Goal: Information Seeking & Learning: Compare options

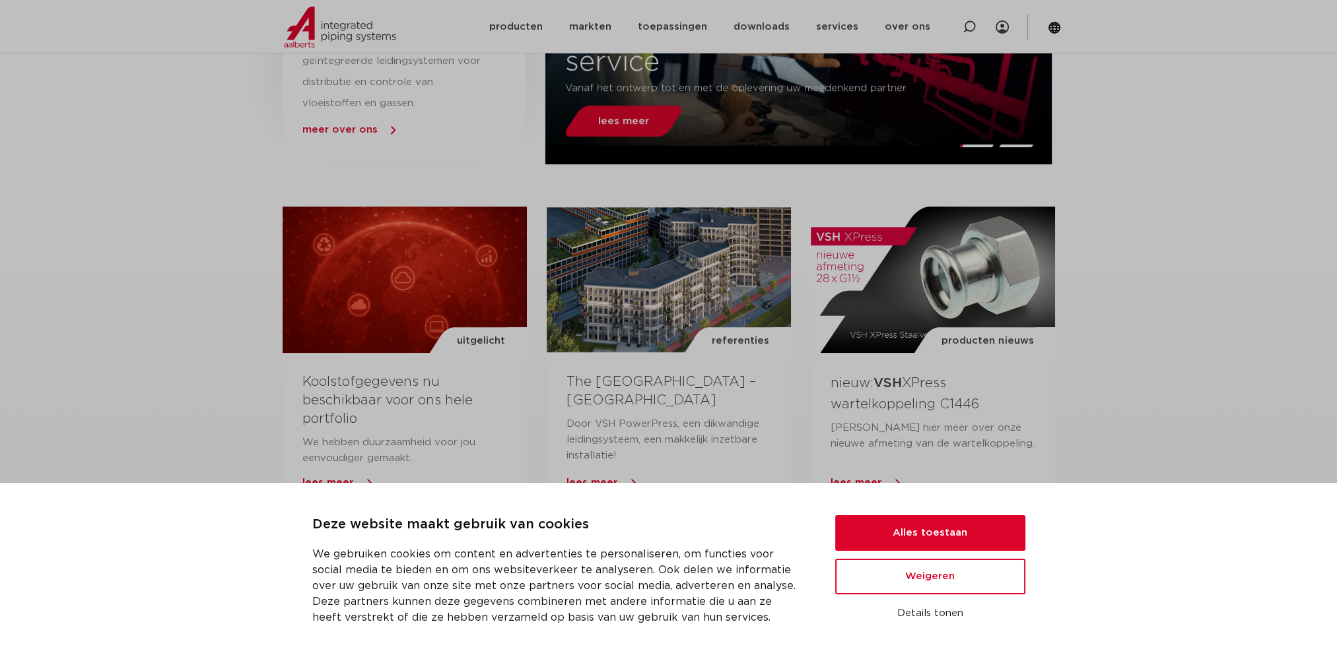
scroll to position [792, 0]
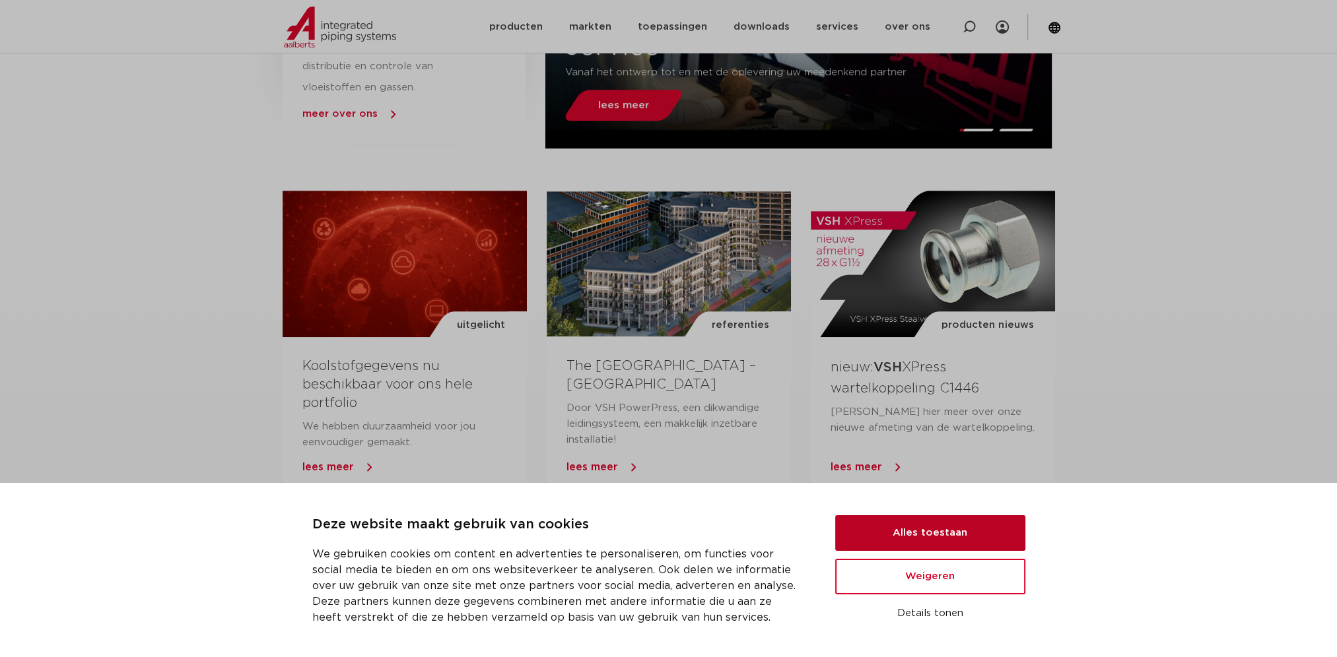
click at [952, 533] on button "Alles toestaan" at bounding box center [930, 534] width 190 height 36
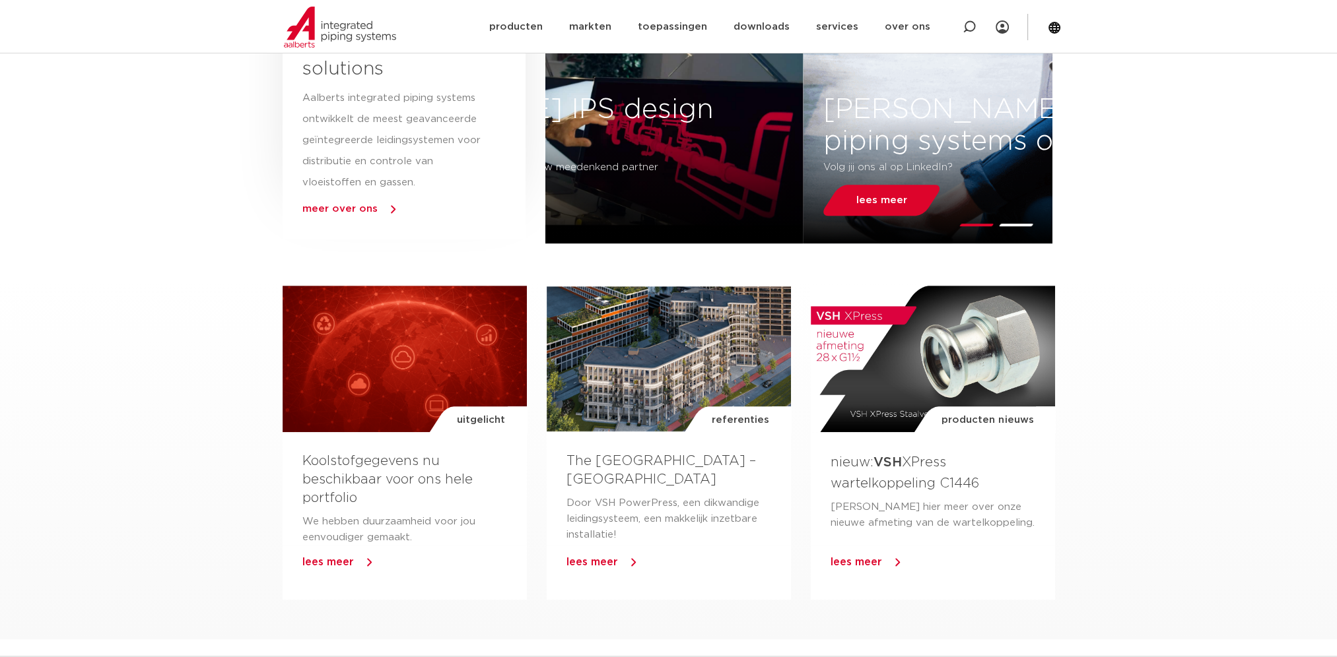
scroll to position [330, 0]
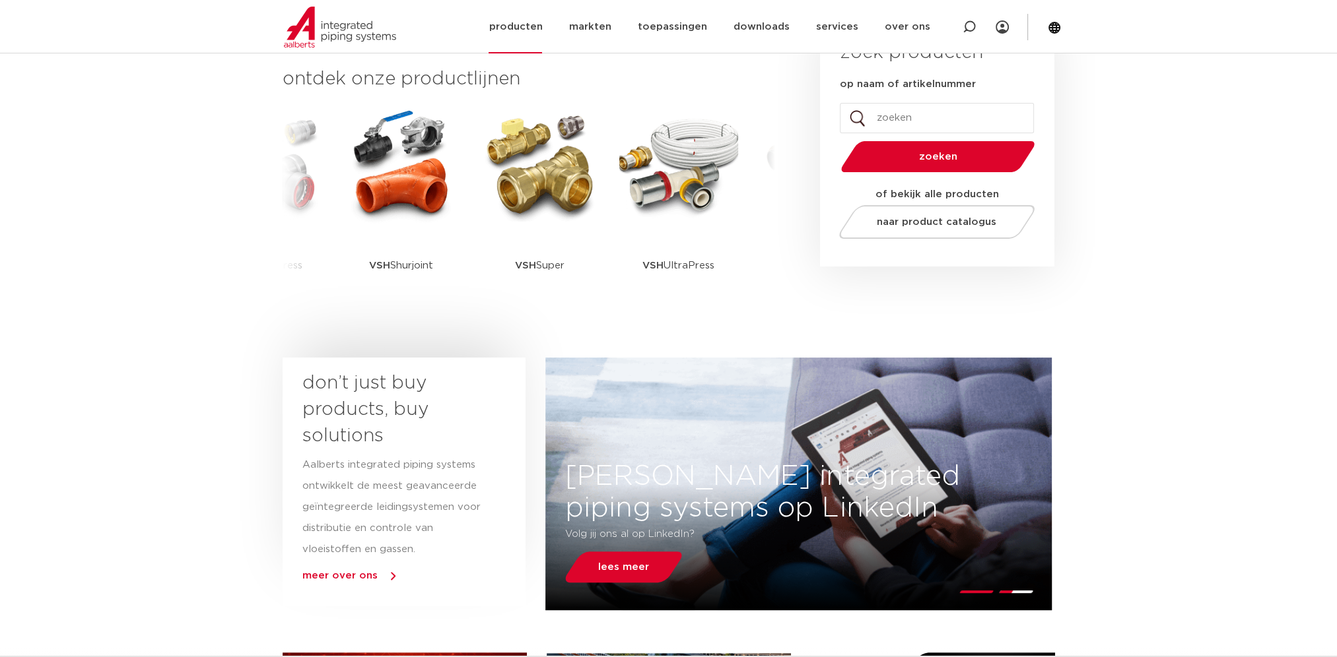
click at [517, 30] on link "producten" at bounding box center [514, 26] width 53 height 53
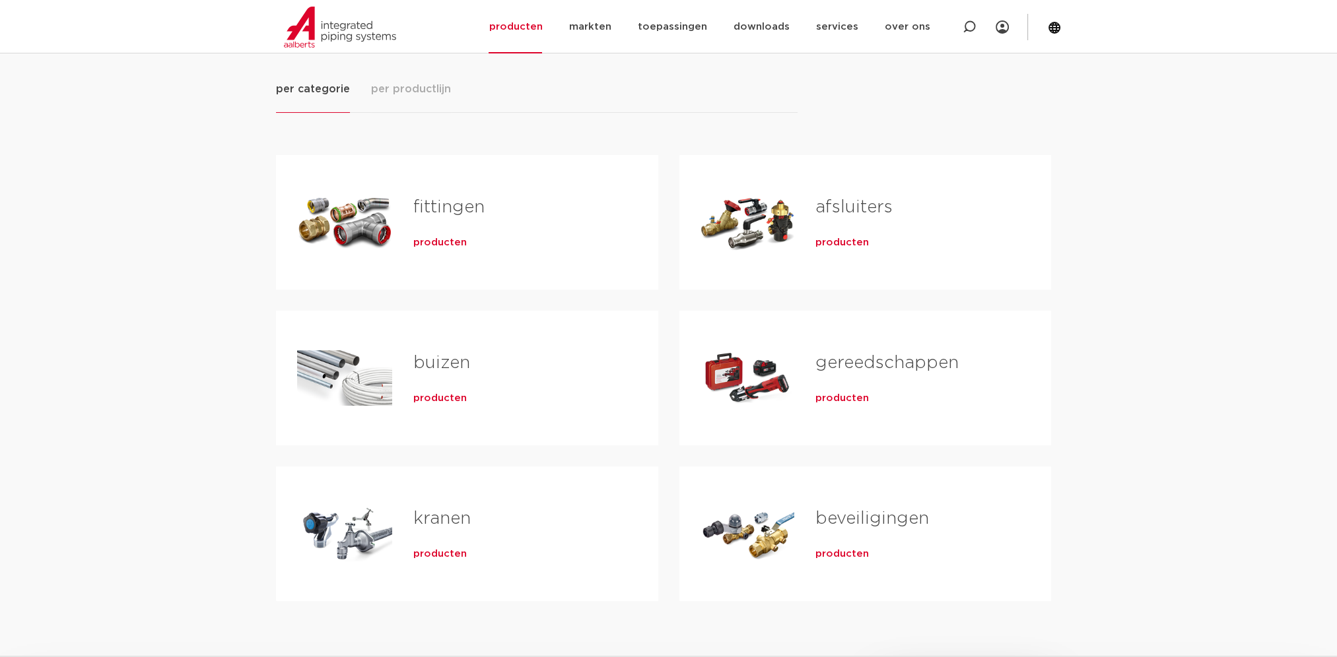
scroll to position [198, 0]
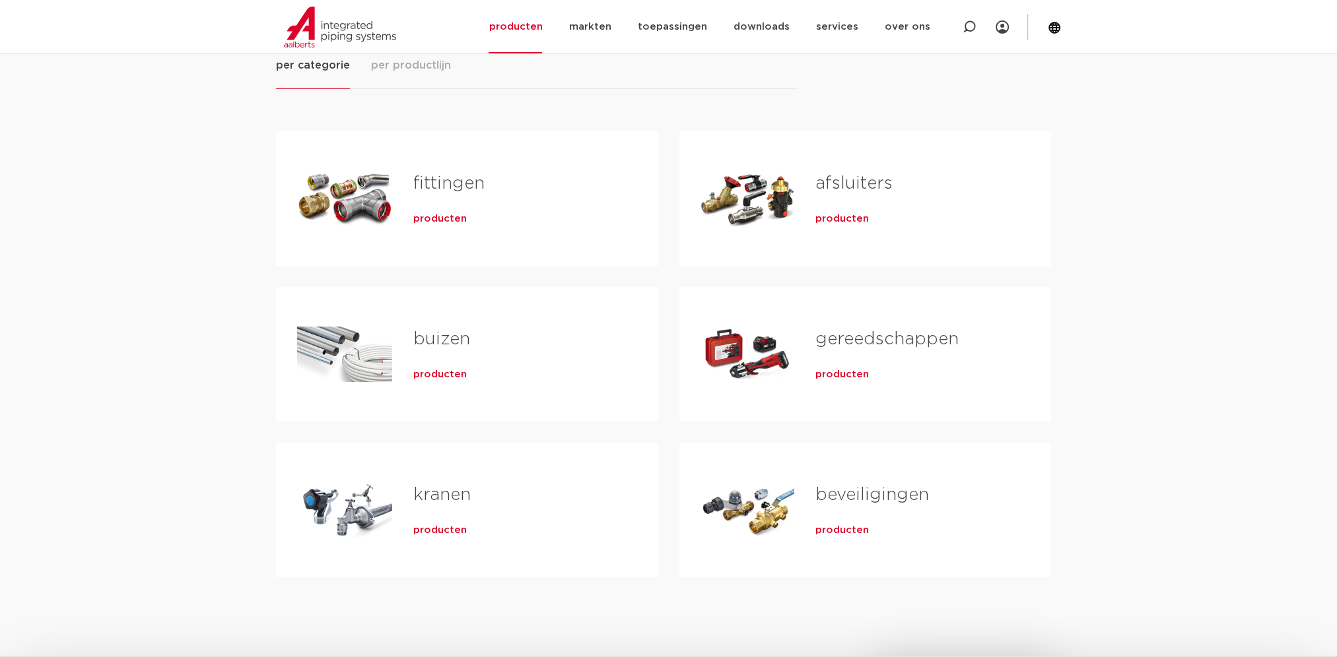
click at [839, 376] on span "producten" at bounding box center [841, 374] width 53 height 13
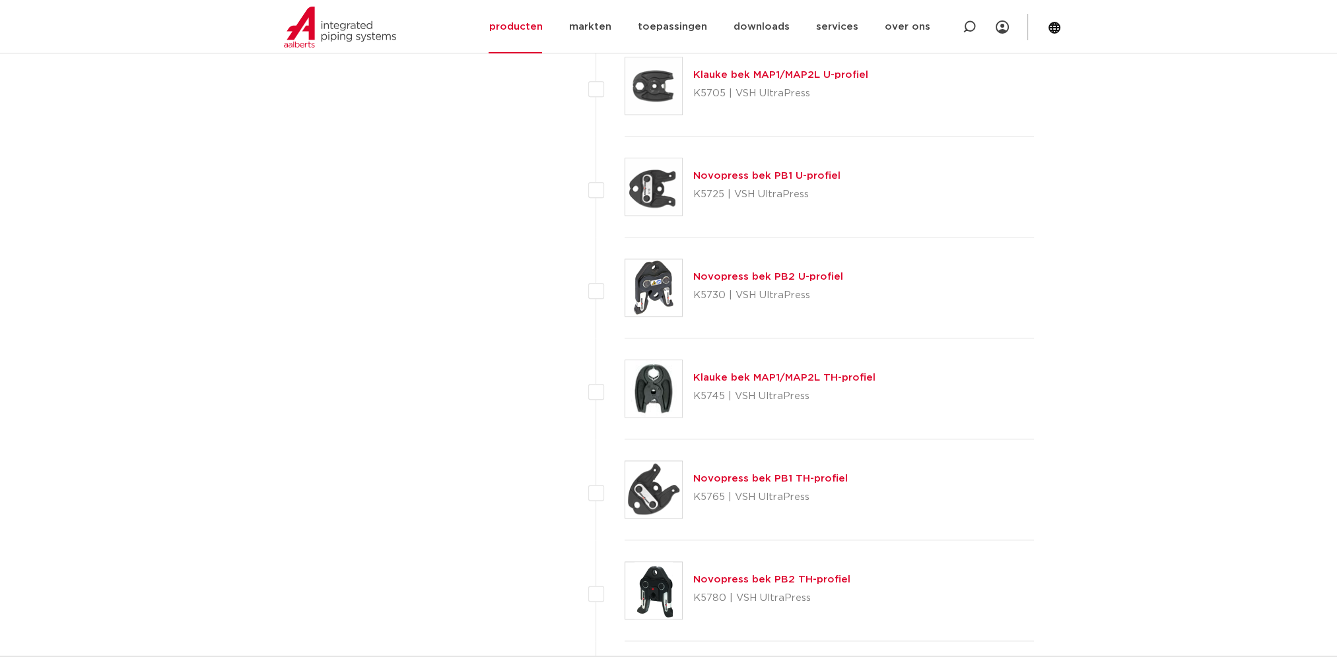
scroll to position [2244, 0]
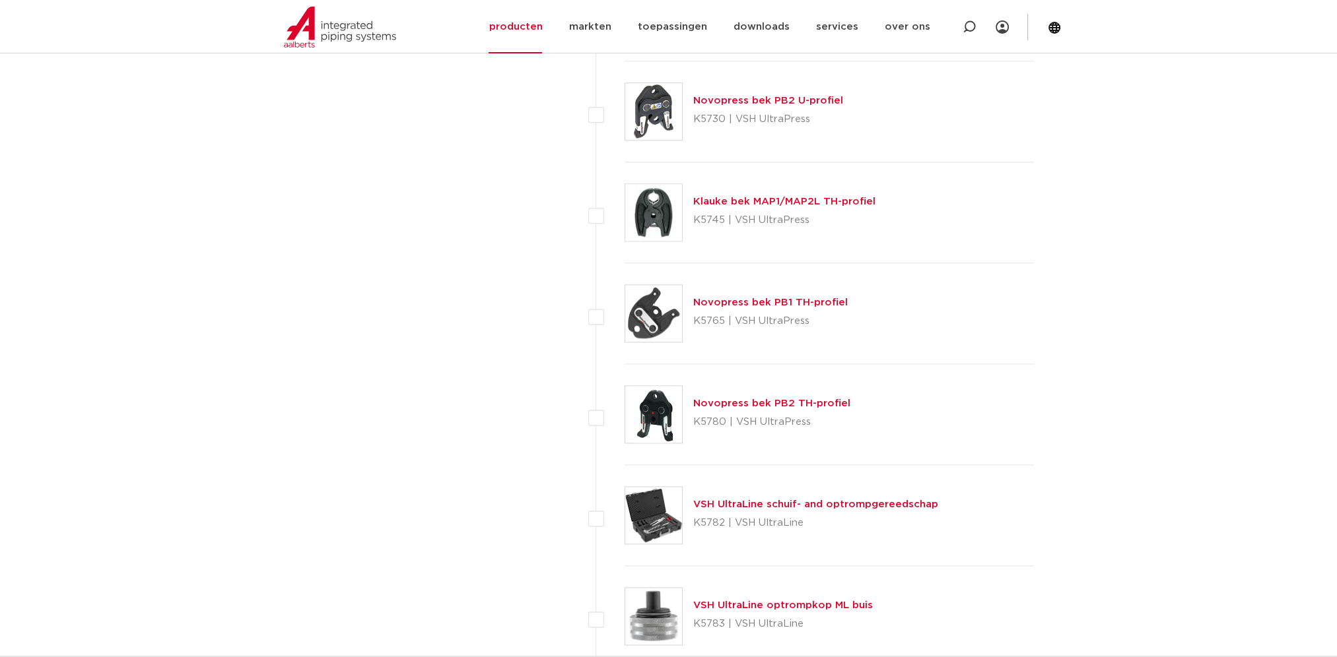
click at [768, 401] on link "Novopress bek PB2 TH-profiel" at bounding box center [771, 404] width 157 height 10
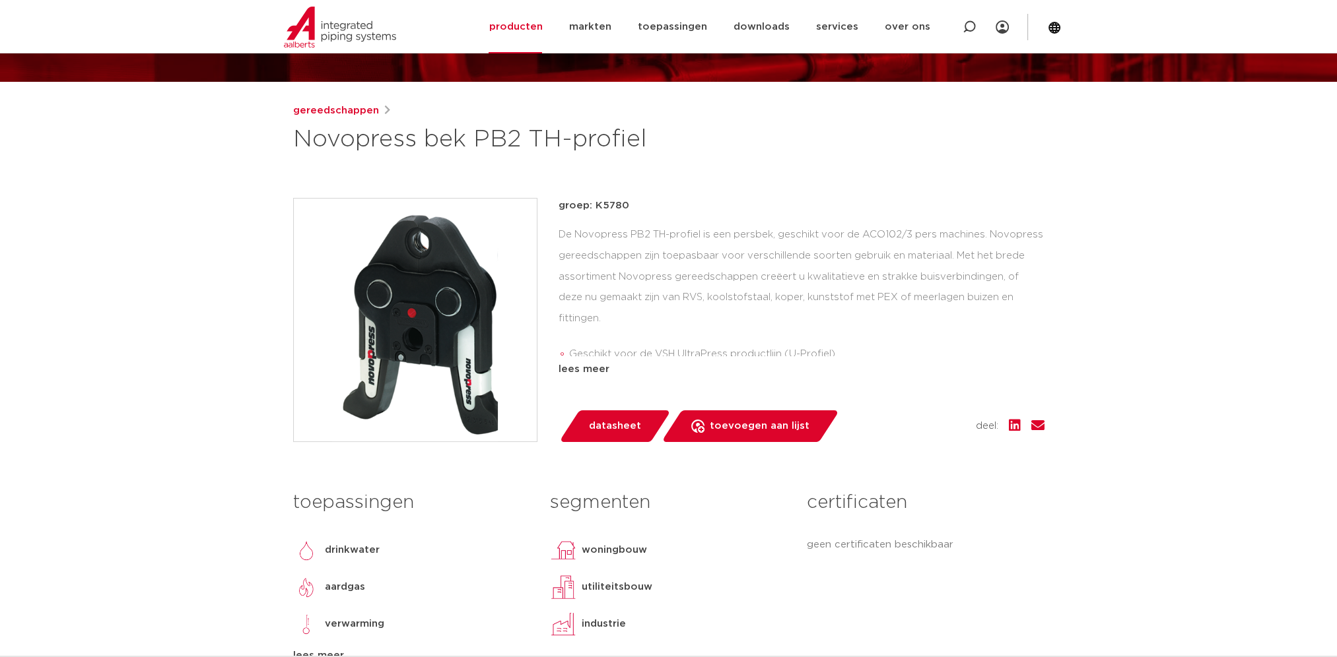
scroll to position [66, 0]
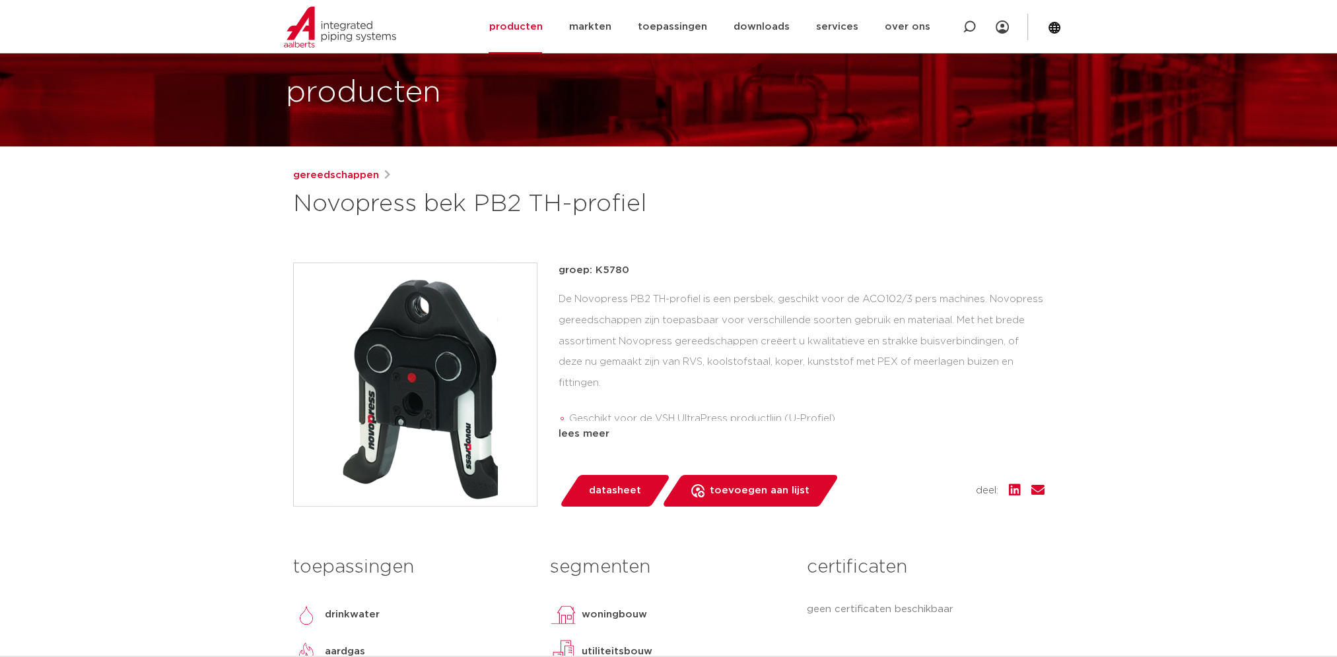
click at [626, 488] on span "datasheet" at bounding box center [615, 491] width 52 height 21
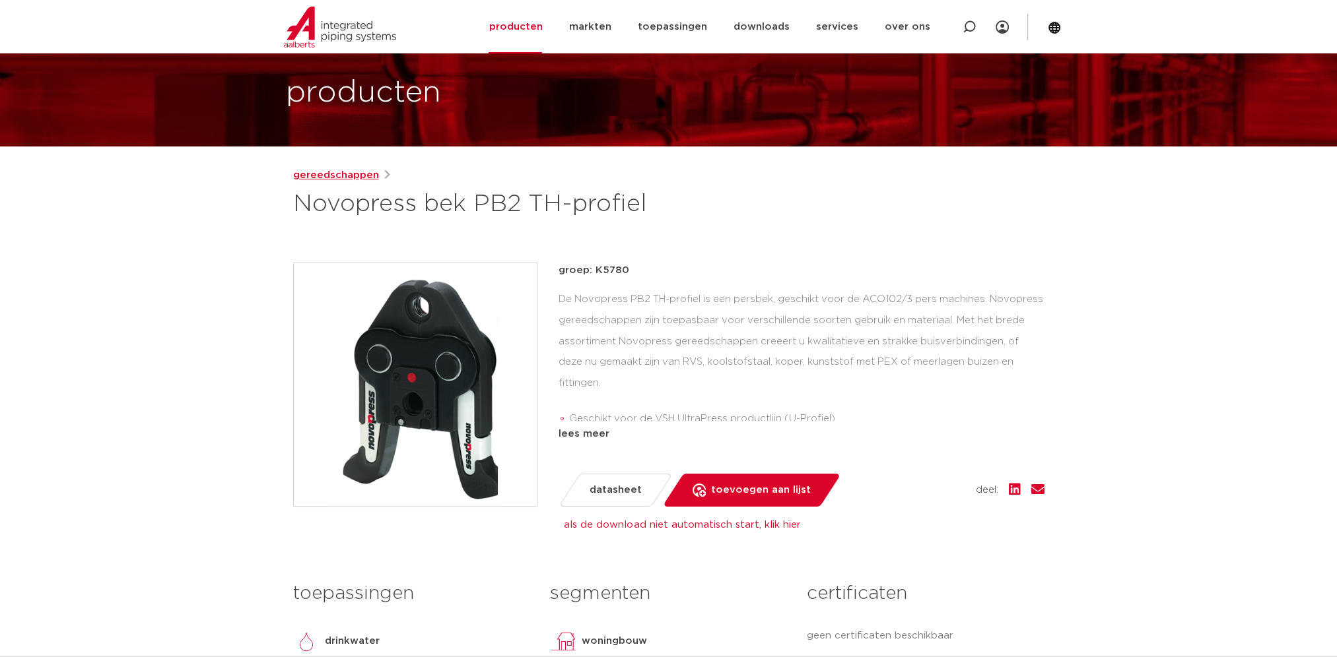
click at [328, 172] on link "gereedschappen" at bounding box center [336, 176] width 86 height 16
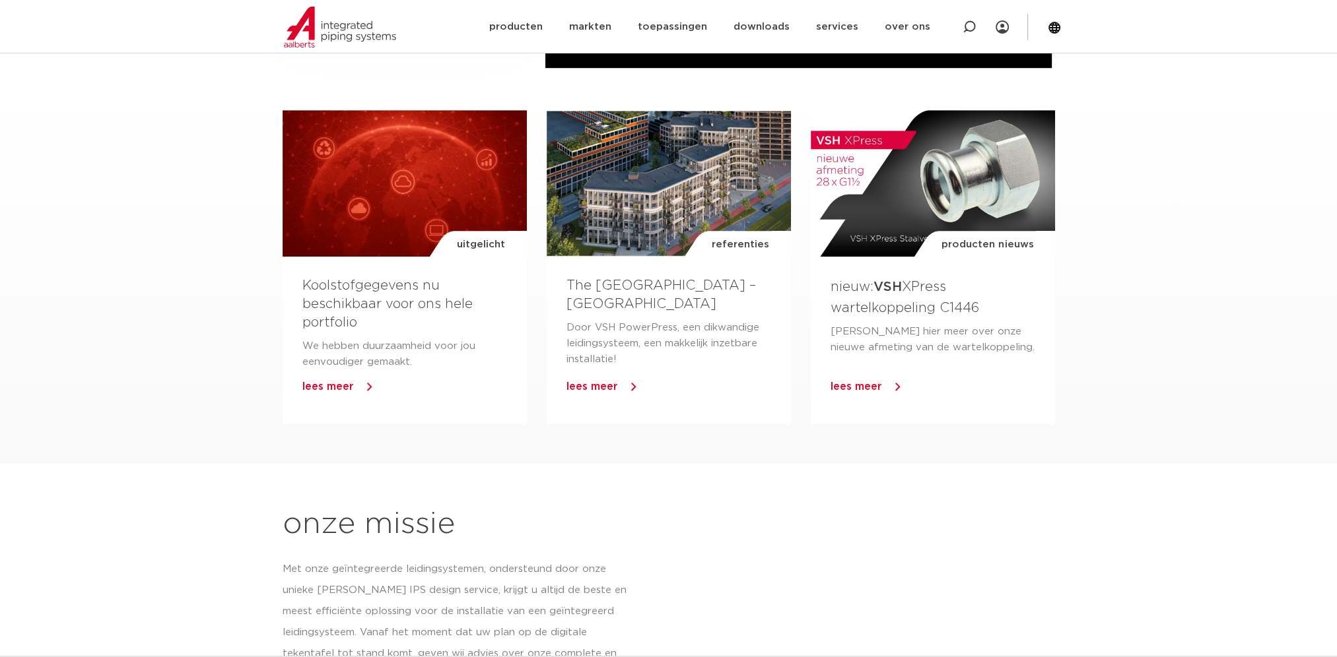
scroll to position [592, 0]
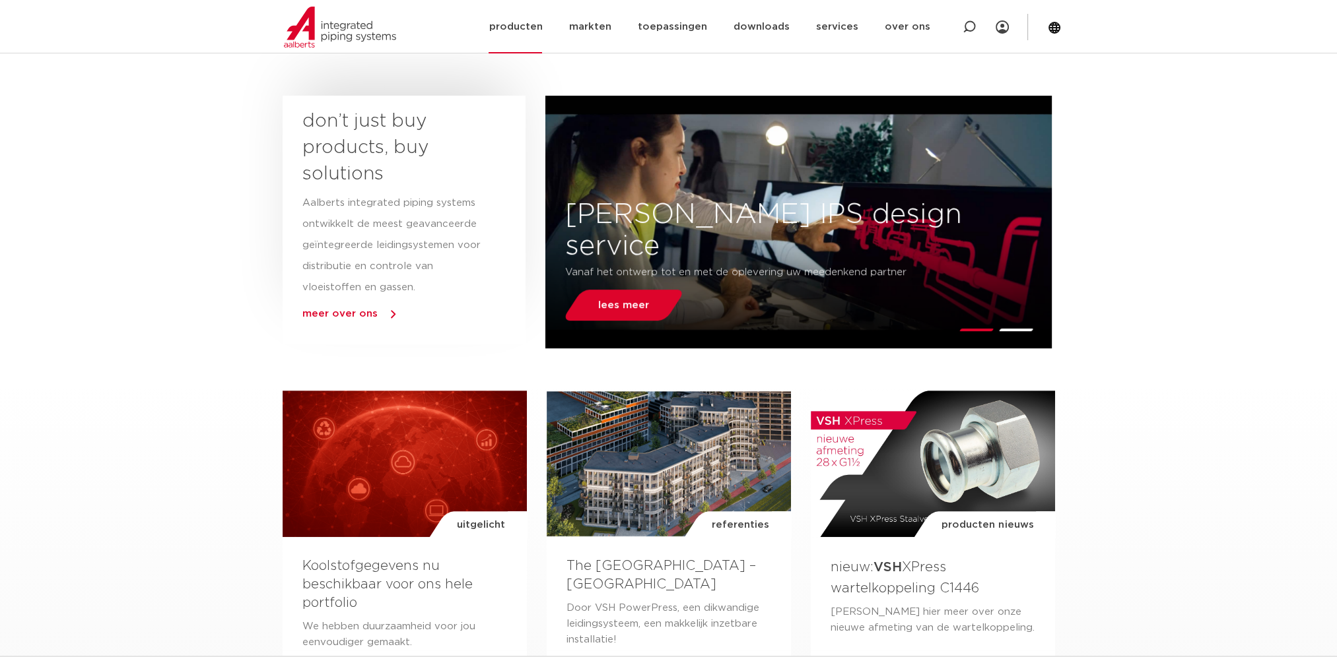
click at [527, 26] on link "producten" at bounding box center [514, 26] width 53 height 53
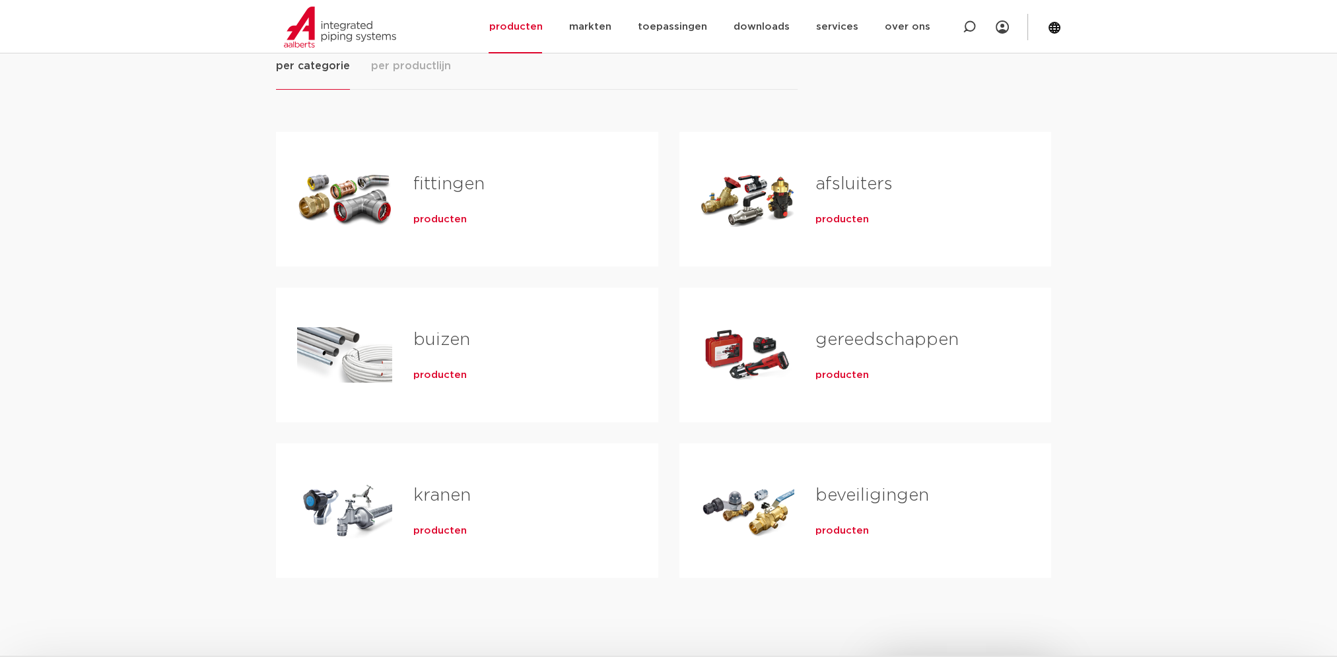
scroll to position [198, 0]
click at [440, 187] on link "fittingen" at bounding box center [448, 183] width 71 height 17
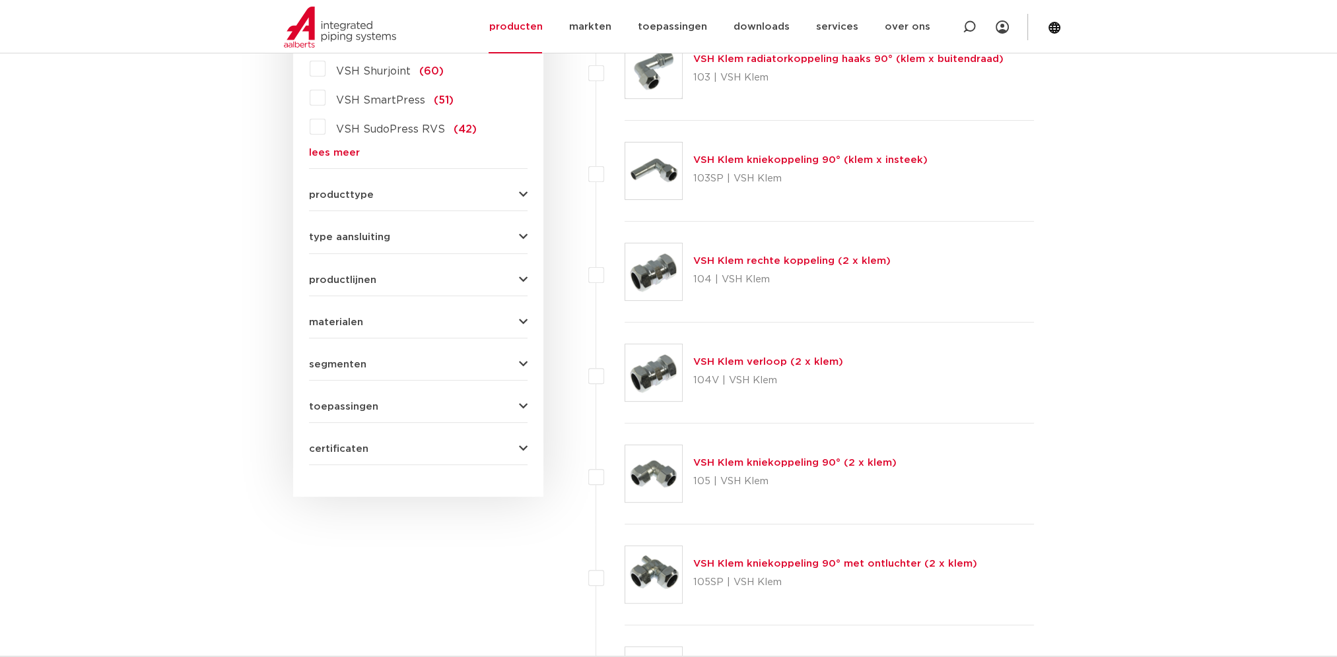
scroll to position [264, 0]
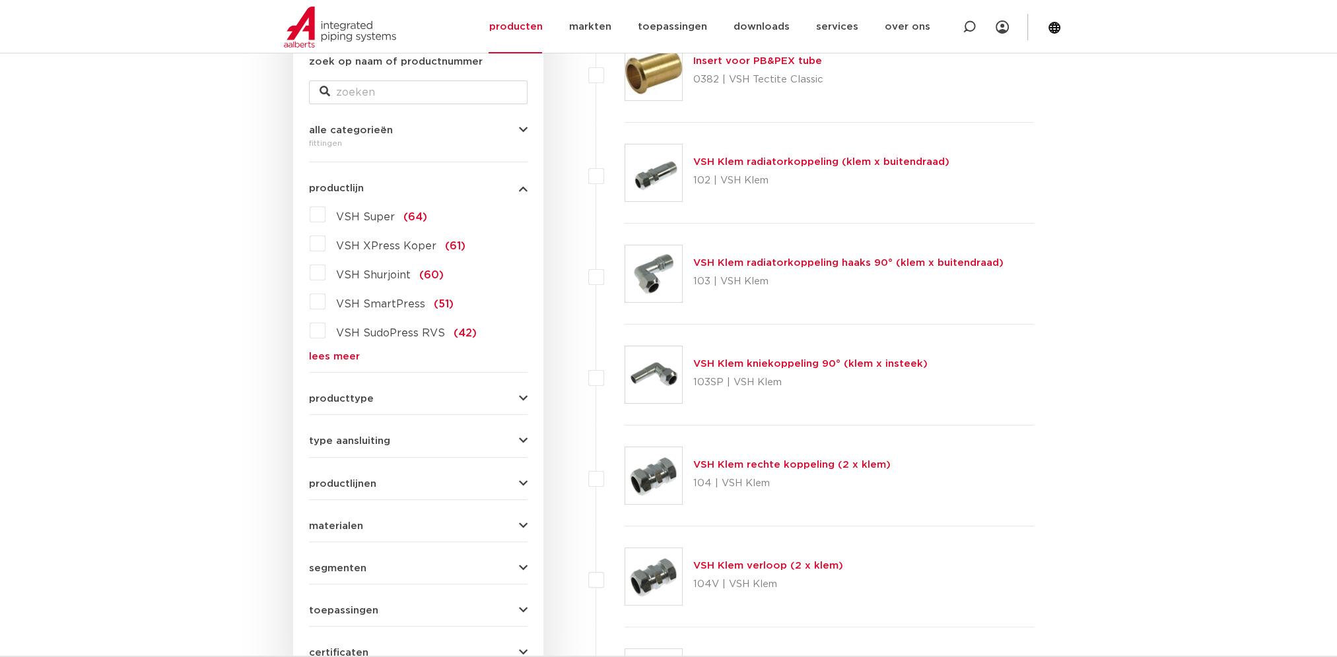
click at [333, 353] on link "lees meer" at bounding box center [418, 357] width 219 height 10
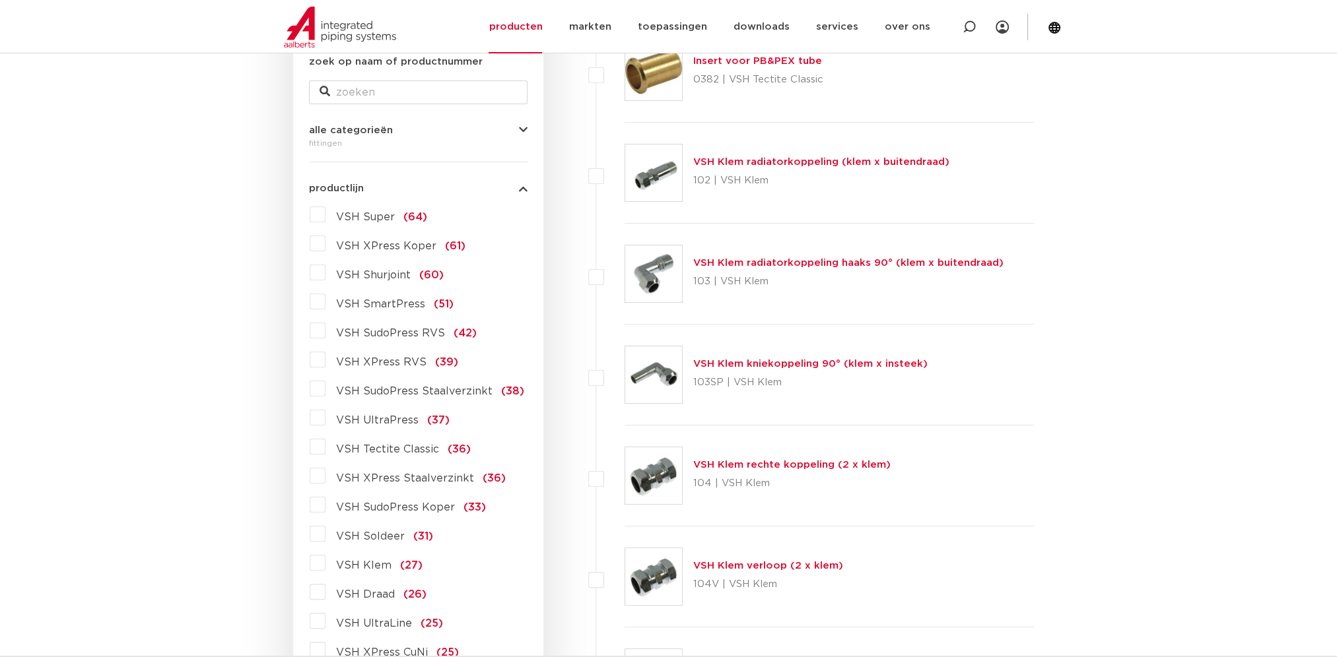
click at [325, 476] on label "VSH XPress Staalverzinkt (36)" at bounding box center [415, 475] width 180 height 21
click at [0, 0] on input "VSH XPress Staalverzinkt (36)" at bounding box center [0, 0] width 0 height 0
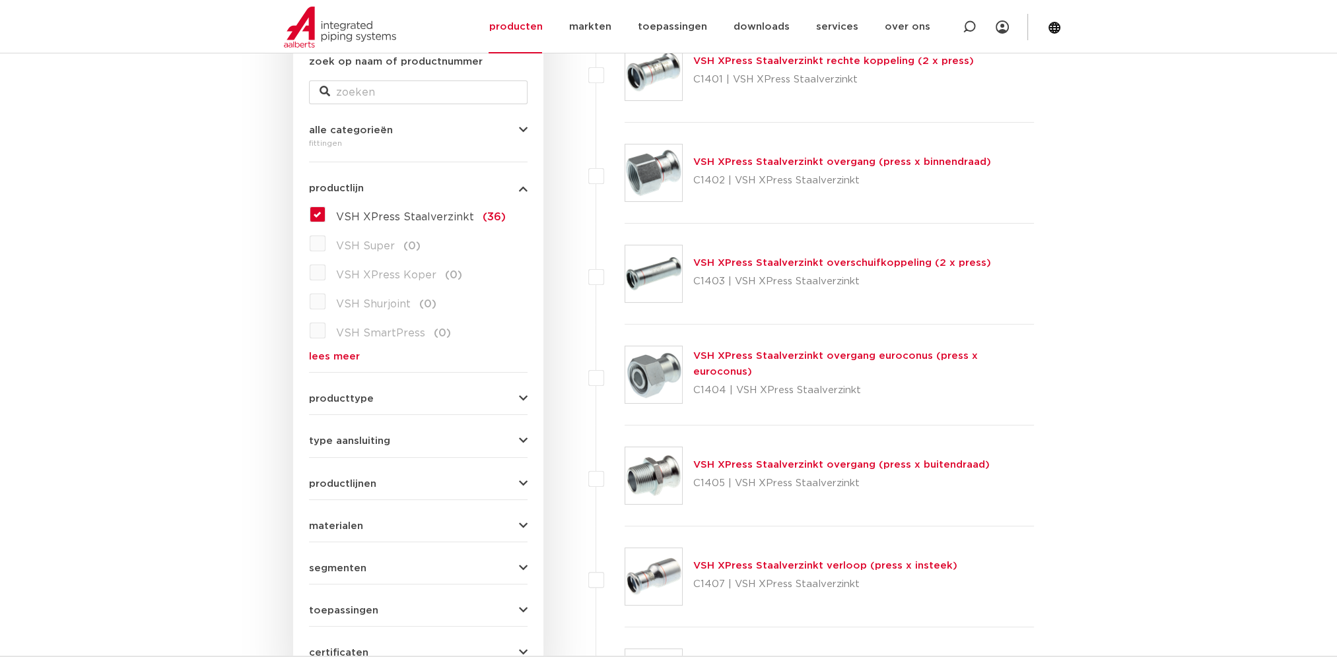
click at [325, 209] on label "VSH XPress Staalverzinkt (36)" at bounding box center [415, 214] width 180 height 21
click at [0, 0] on input "VSH XPress Staalverzinkt (36)" at bounding box center [0, 0] width 0 height 0
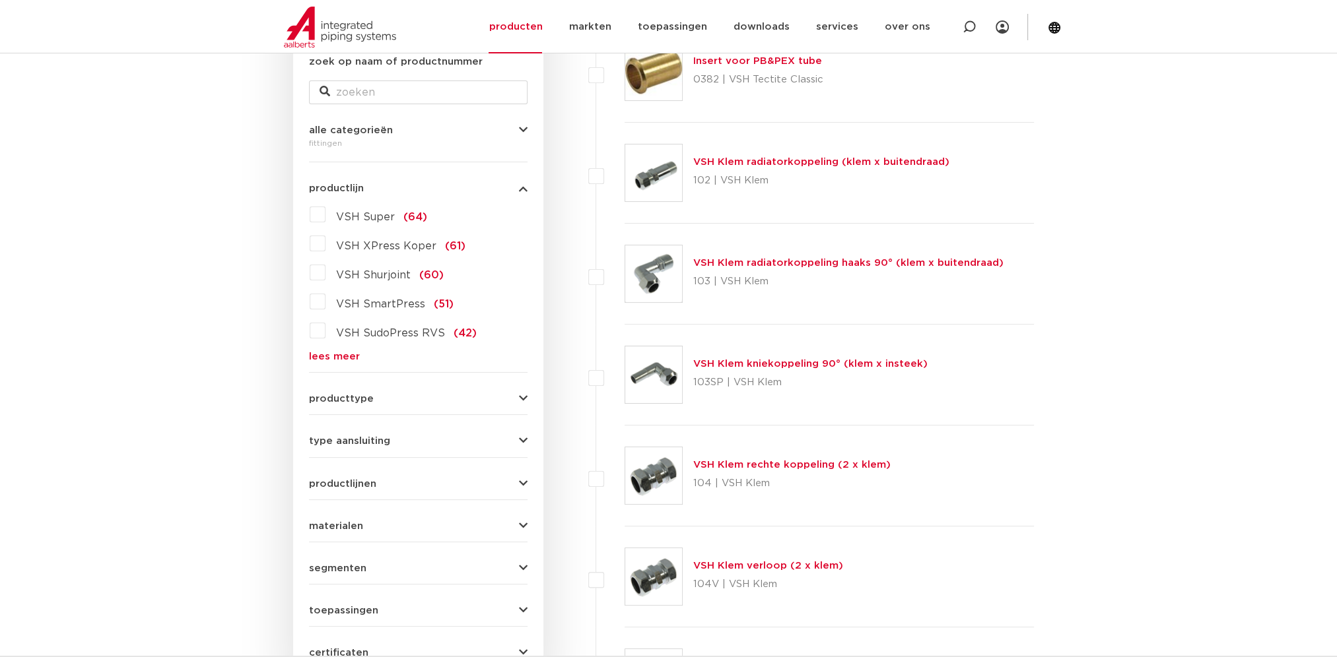
click at [329, 357] on link "lees meer" at bounding box center [418, 357] width 219 height 10
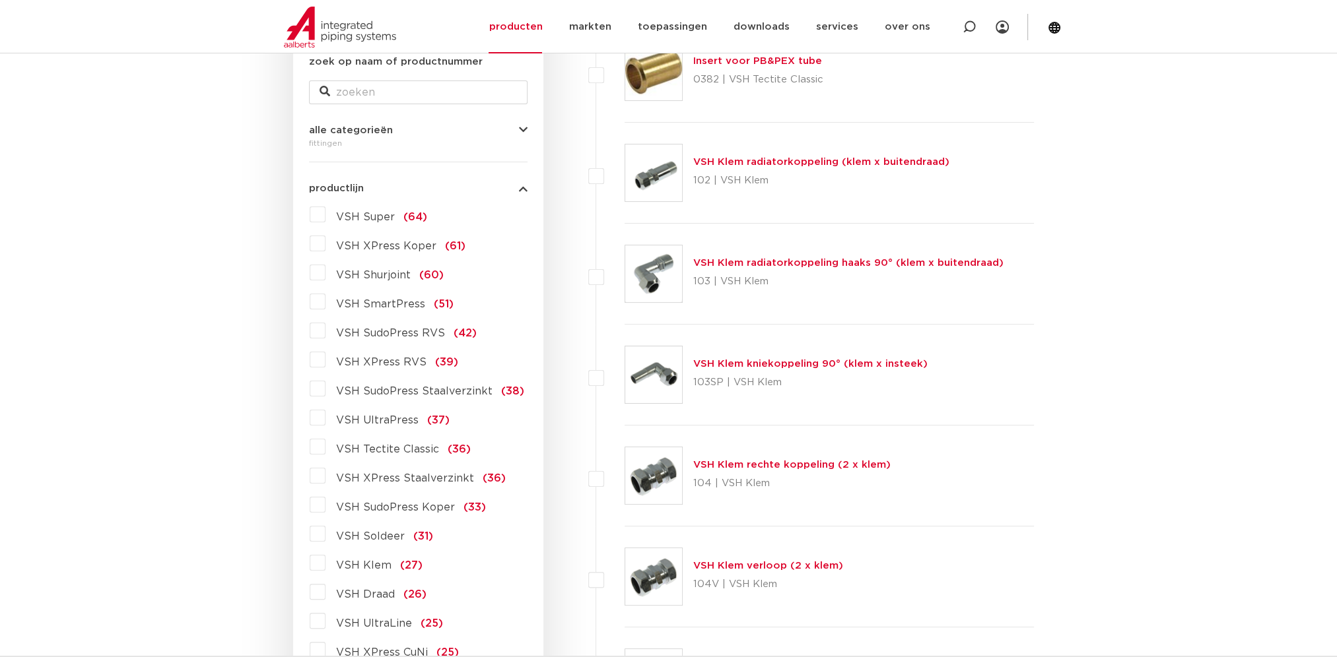
click at [325, 473] on label "VSH XPress Staalverzinkt (36)" at bounding box center [415, 475] width 180 height 21
click at [0, 0] on input "VSH XPress Staalverzinkt (36)" at bounding box center [0, 0] width 0 height 0
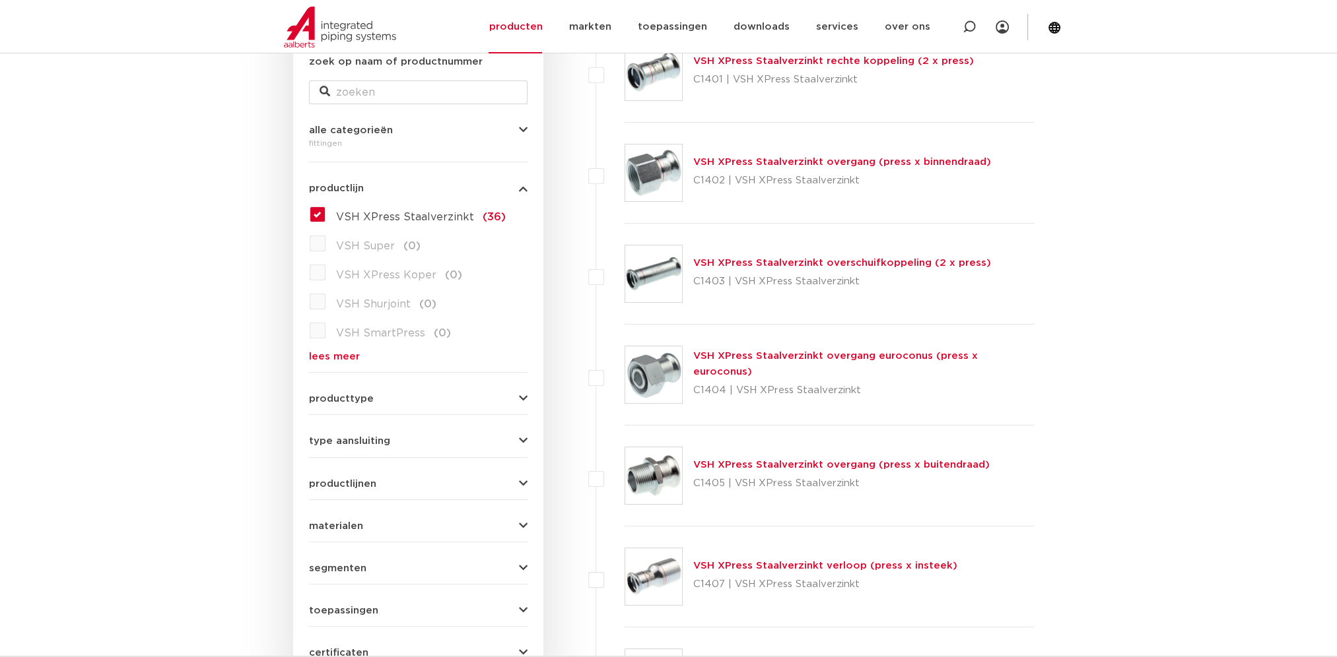
click at [325, 219] on label "VSH XPress Staalverzinkt (36)" at bounding box center [415, 214] width 180 height 21
click at [0, 0] on input "VSH XPress Staalverzinkt (36)" at bounding box center [0, 0] width 0 height 0
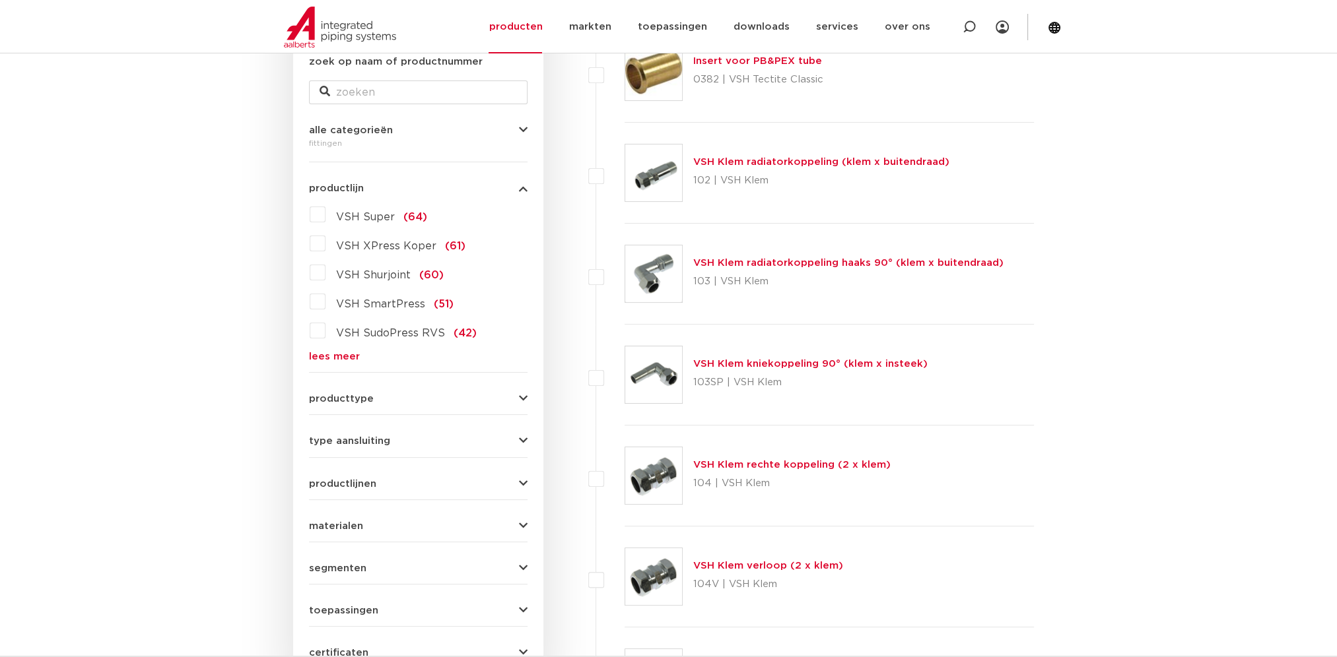
click at [329, 354] on link "lees meer" at bounding box center [418, 357] width 219 height 10
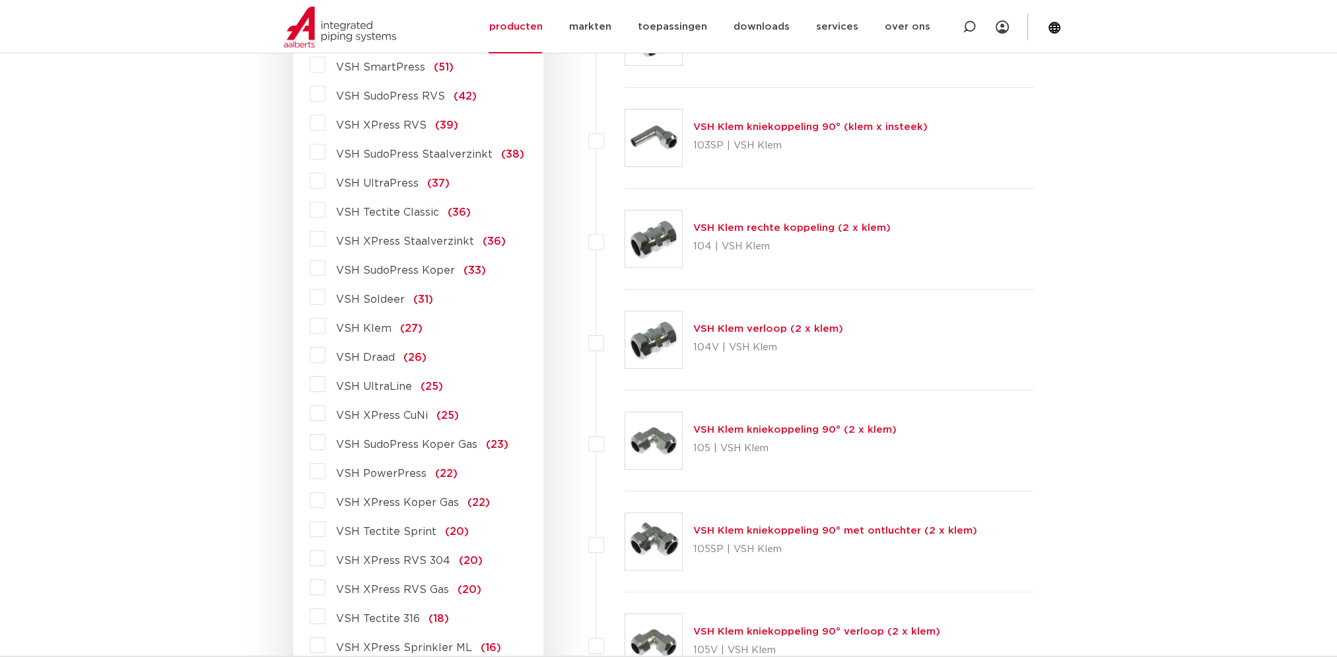
scroll to position [528, 0]
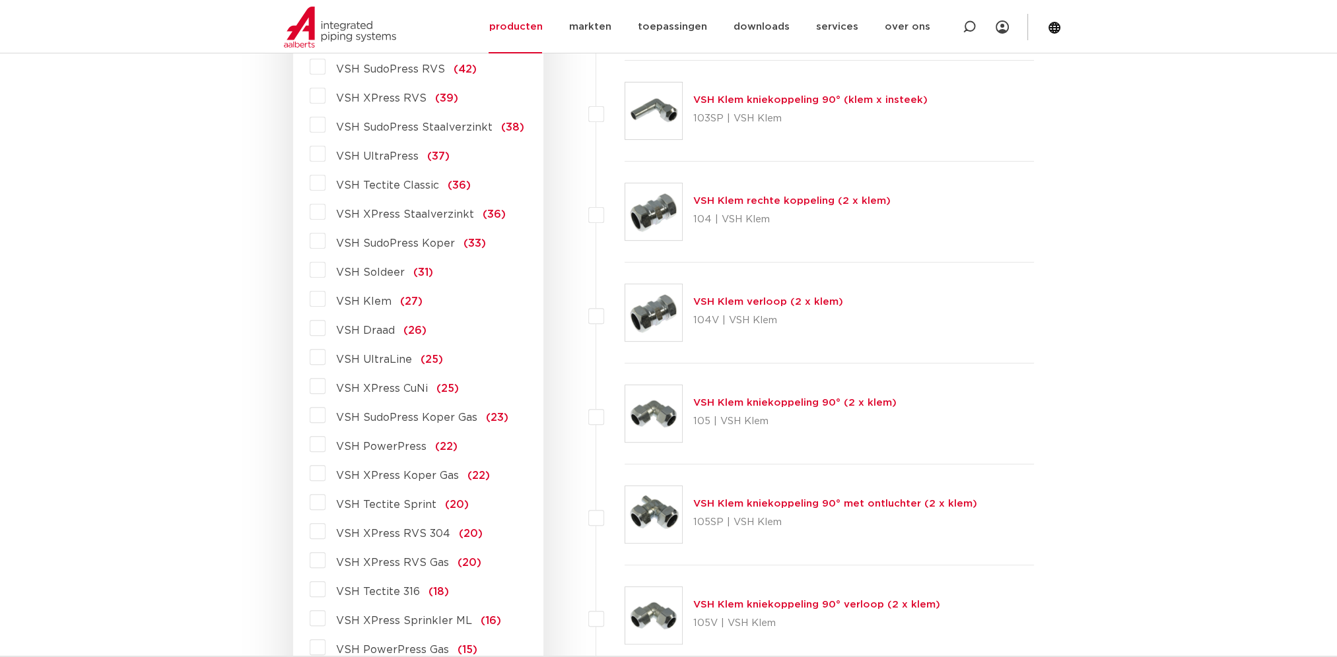
click at [325, 444] on label "VSH PowerPress (22)" at bounding box center [391, 444] width 132 height 21
click at [0, 0] on input "VSH PowerPress (22)" at bounding box center [0, 0] width 0 height 0
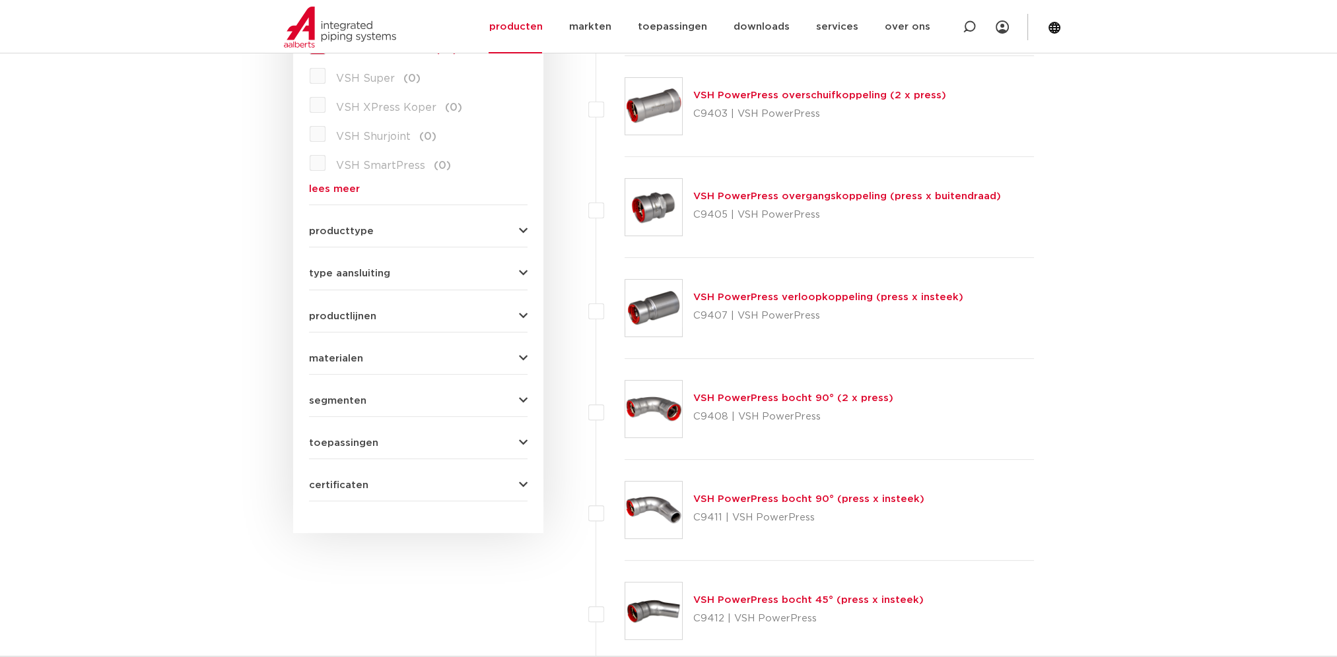
scroll to position [264, 0]
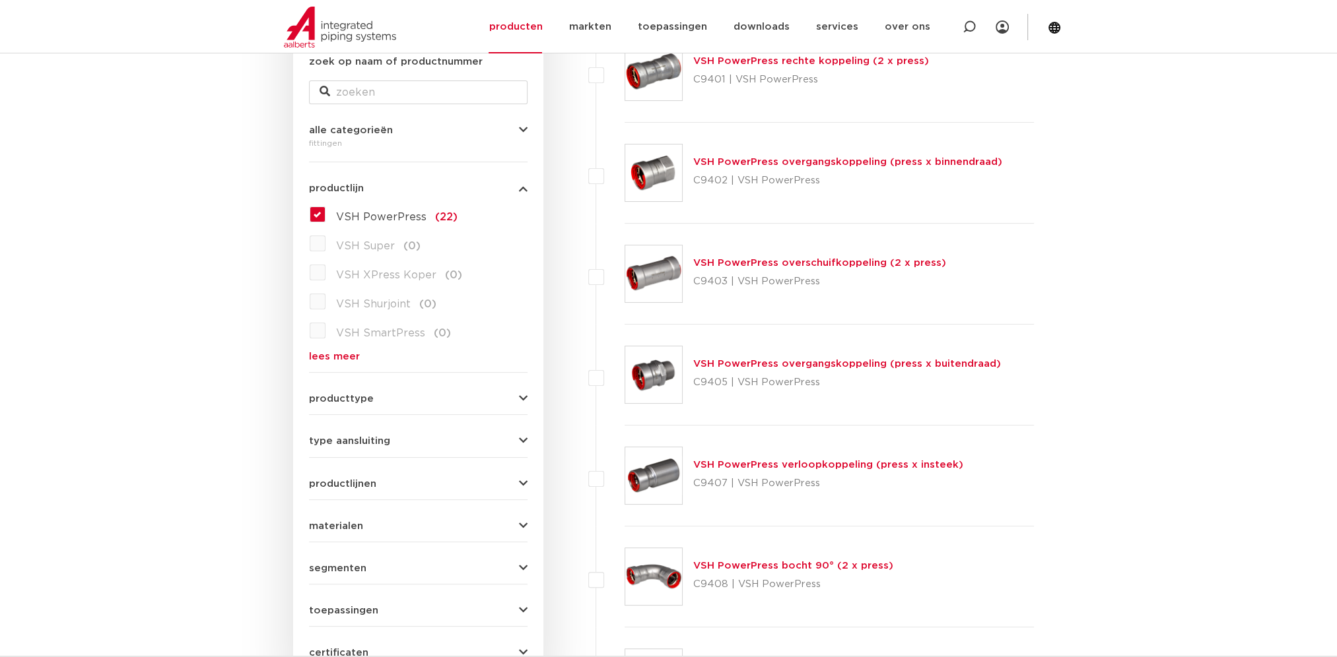
click at [325, 214] on label "VSH PowerPress (22)" at bounding box center [391, 214] width 132 height 21
click at [0, 0] on input "VSH PowerPress (22)" at bounding box center [0, 0] width 0 height 0
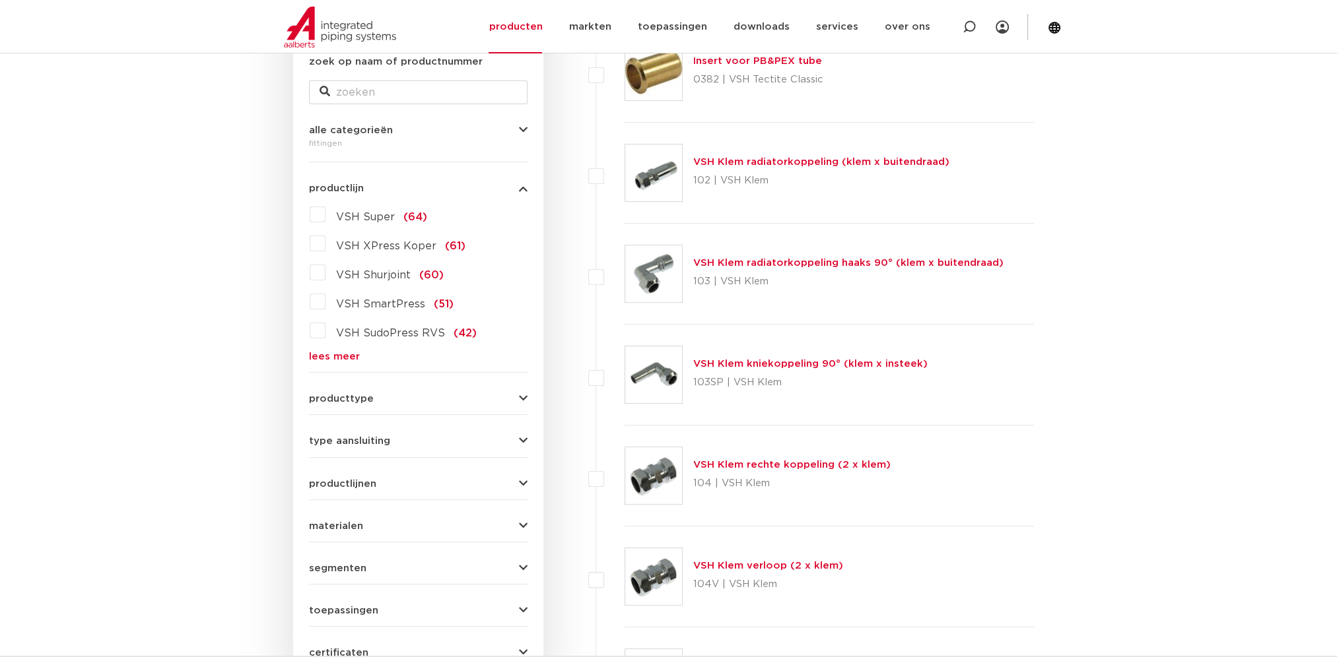
click at [327, 354] on link "lees meer" at bounding box center [418, 357] width 219 height 10
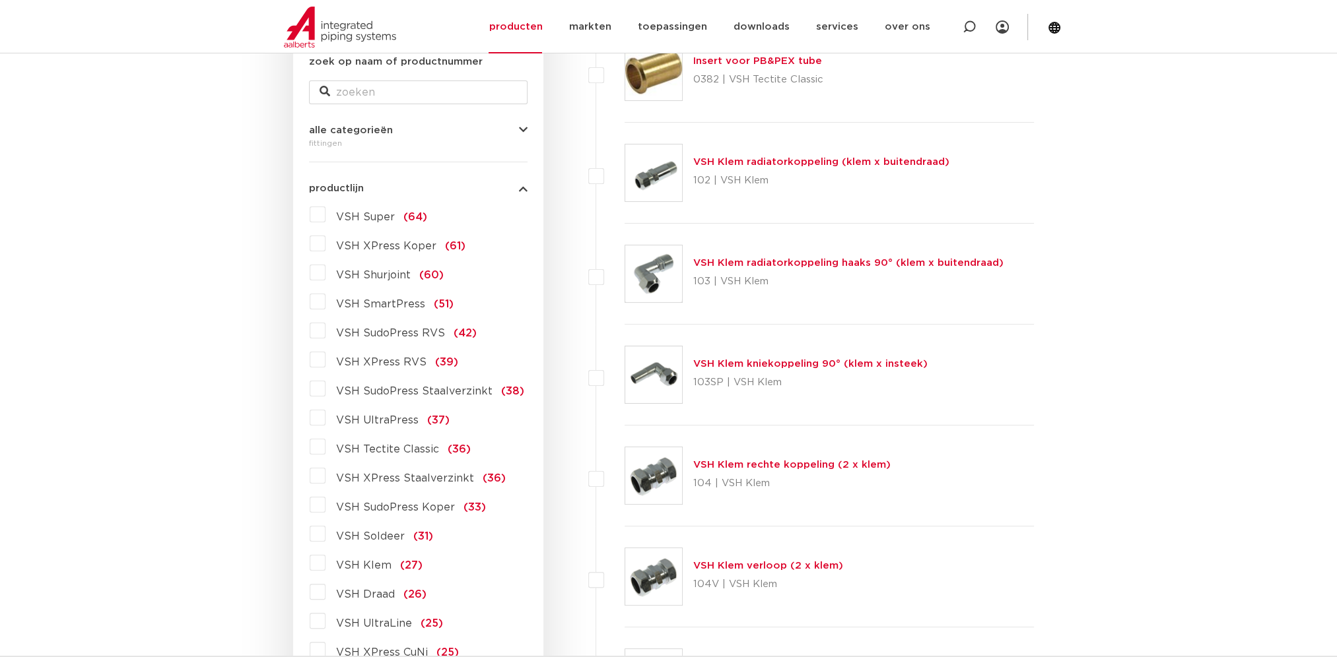
click at [325, 333] on label "VSH SudoPress RVS (42)" at bounding box center [400, 330] width 151 height 21
click at [0, 0] on input "VSH SudoPress RVS (42)" at bounding box center [0, 0] width 0 height 0
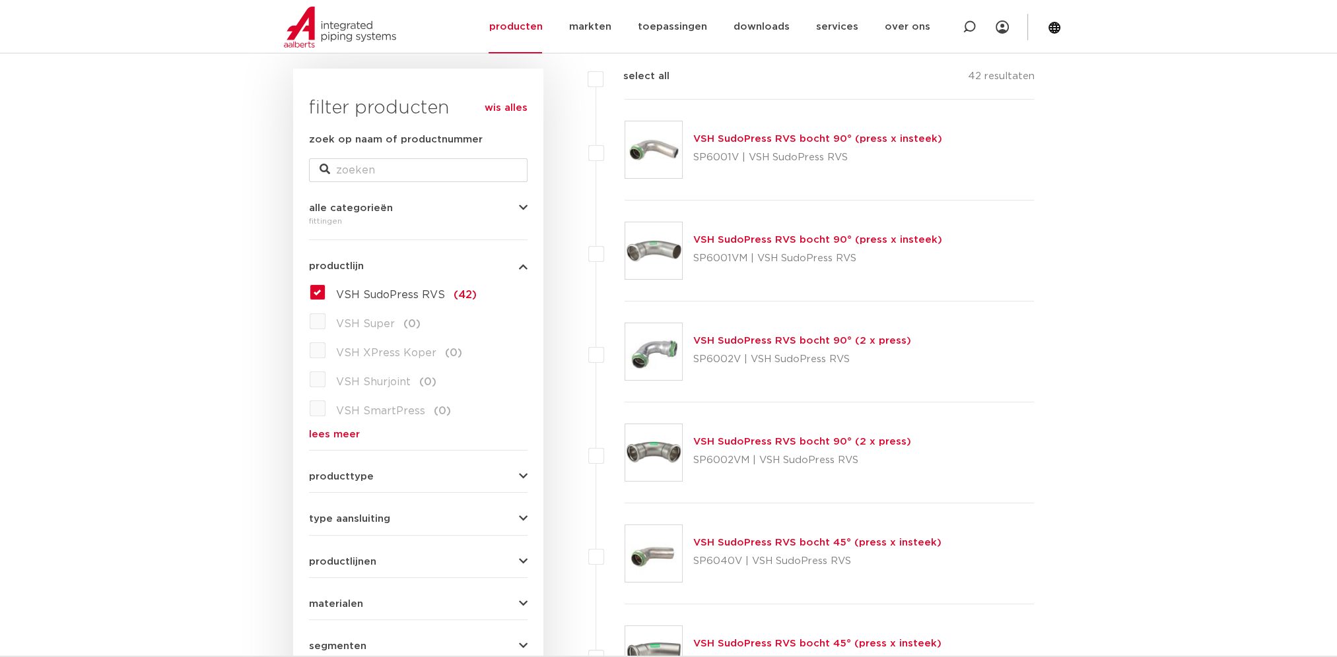
scroll to position [132, 0]
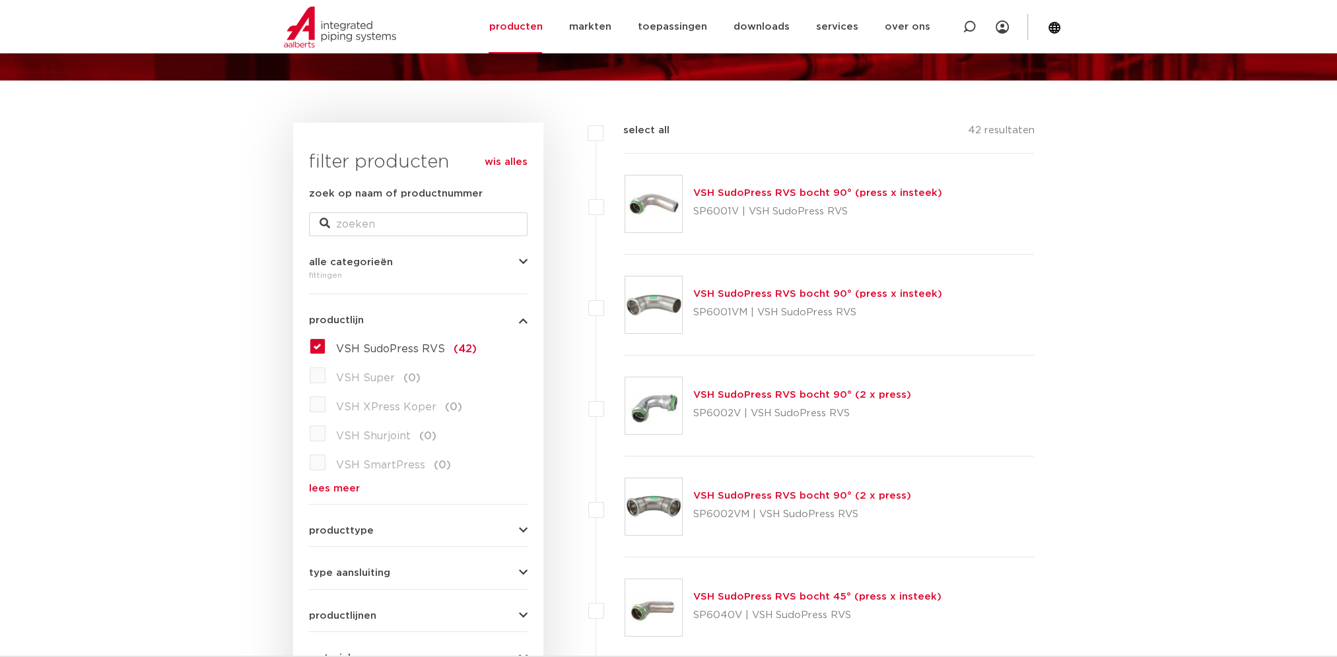
click at [325, 346] on label "VSH SudoPress RVS (42)" at bounding box center [400, 346] width 151 height 21
click at [0, 0] on input "VSH SudoPress RVS (42)" at bounding box center [0, 0] width 0 height 0
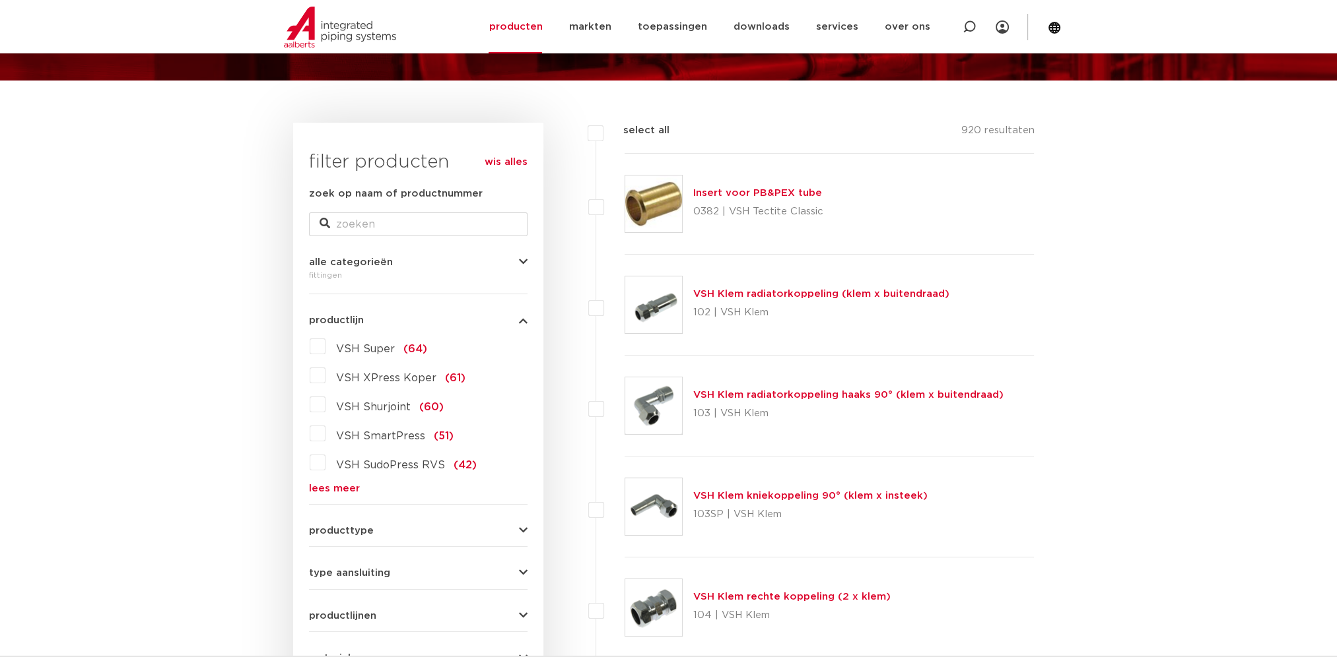
click at [327, 484] on link "lees meer" at bounding box center [418, 489] width 219 height 10
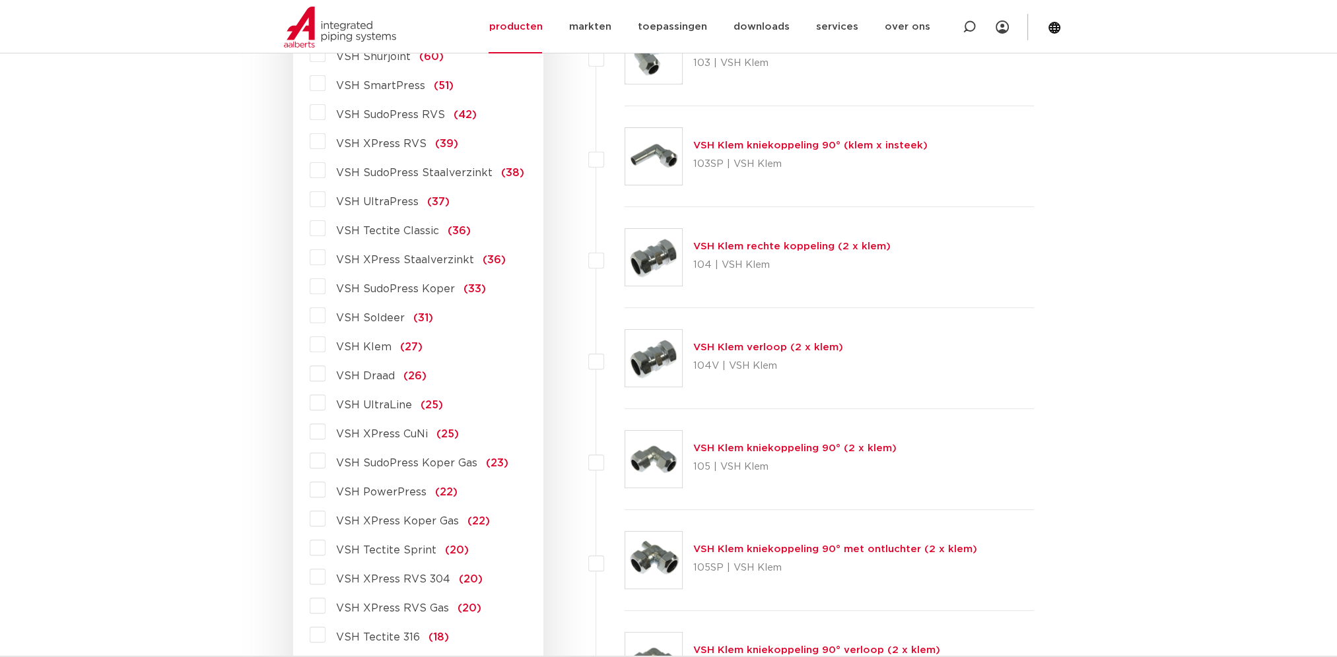
scroll to position [462, 0]
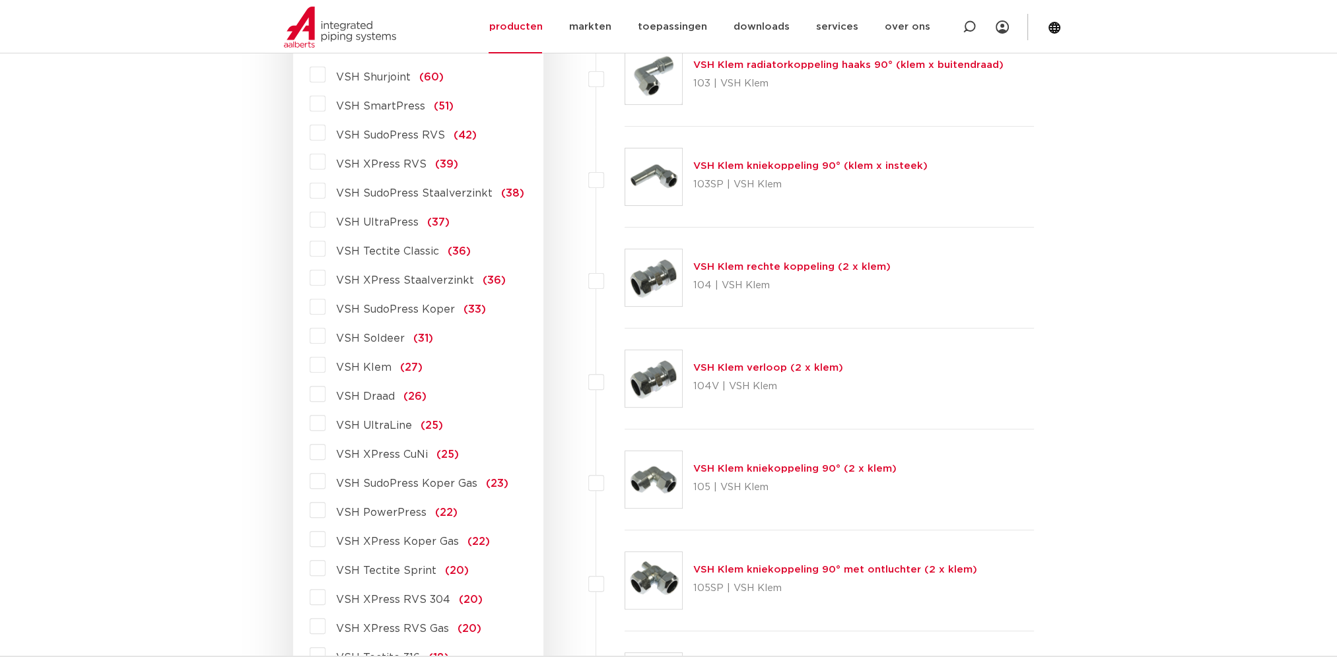
click at [325, 277] on label "VSH XPress Staalverzinkt (36)" at bounding box center [415, 277] width 180 height 21
click at [0, 0] on input "VSH XPress Staalverzinkt (36)" at bounding box center [0, 0] width 0 height 0
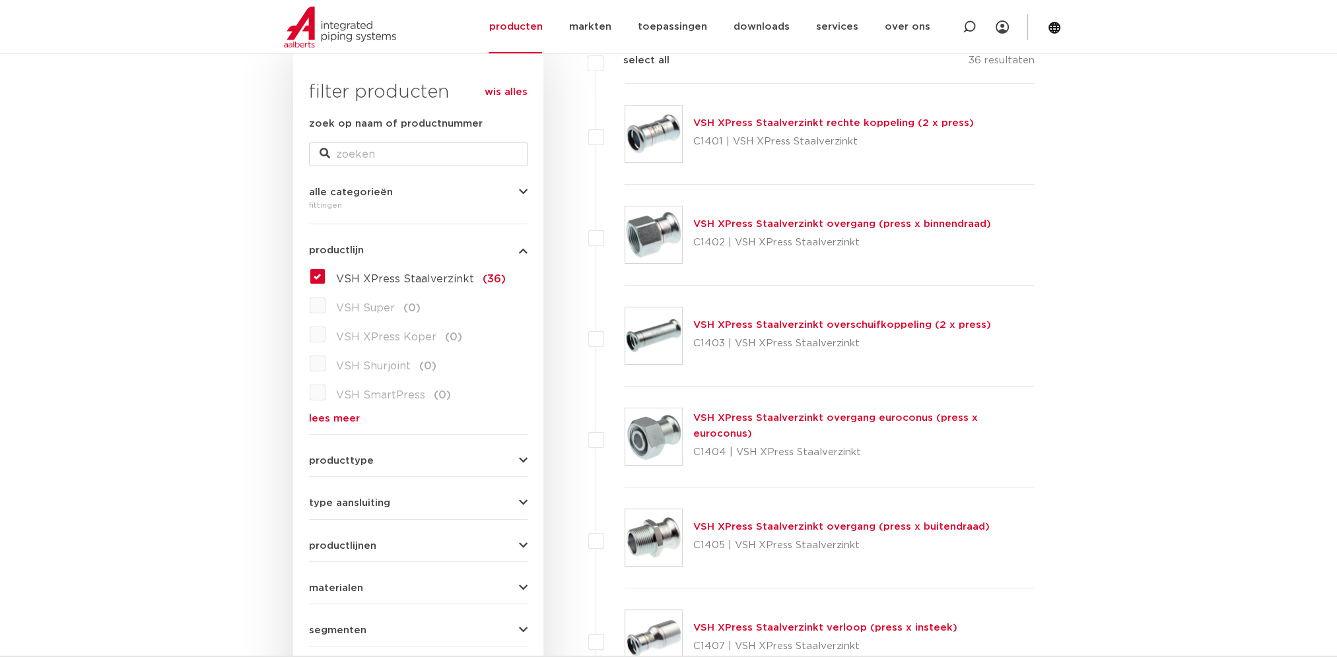
scroll to position [396, 0]
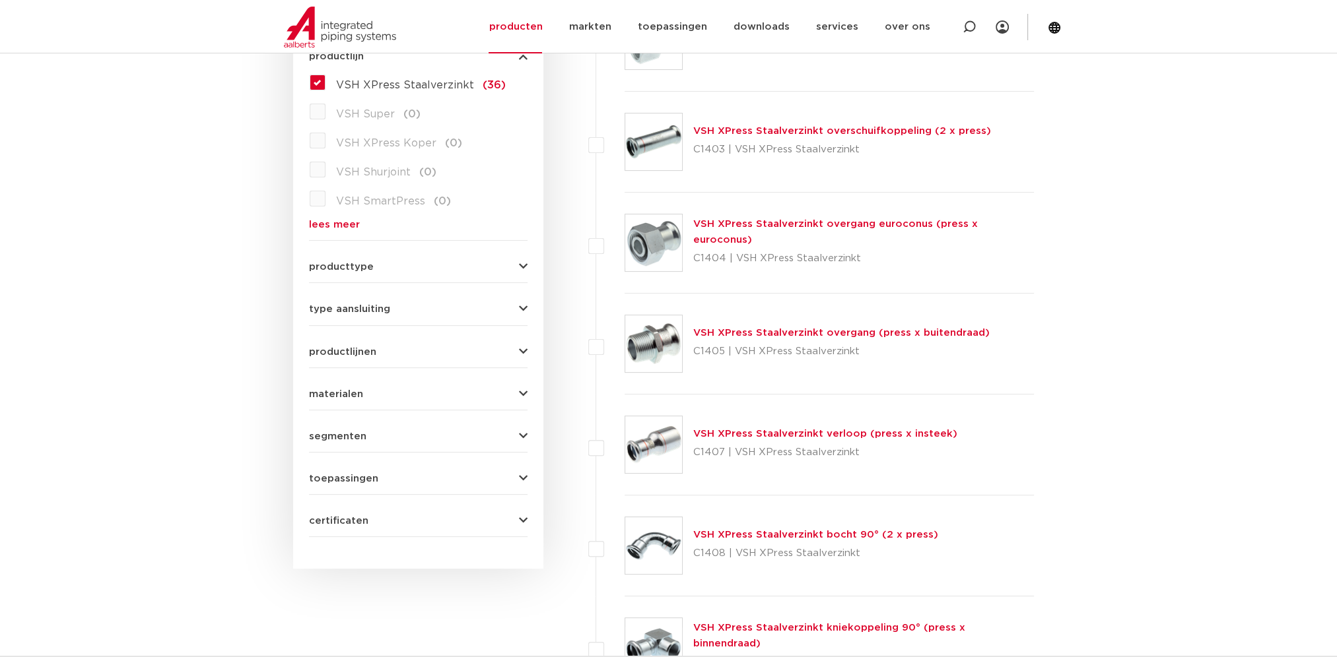
click at [817, 331] on link "VSH XPress Staalverzinkt overgang (press x buitendraad)" at bounding box center [841, 333] width 296 height 10
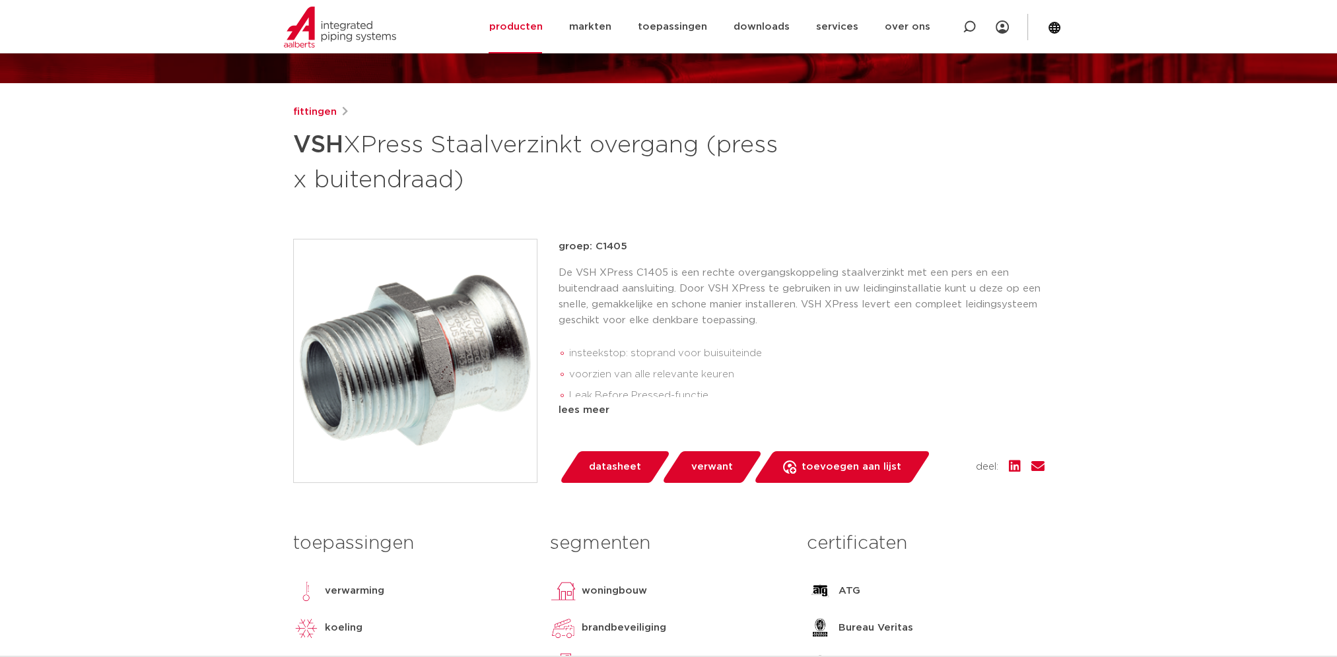
scroll to position [132, 0]
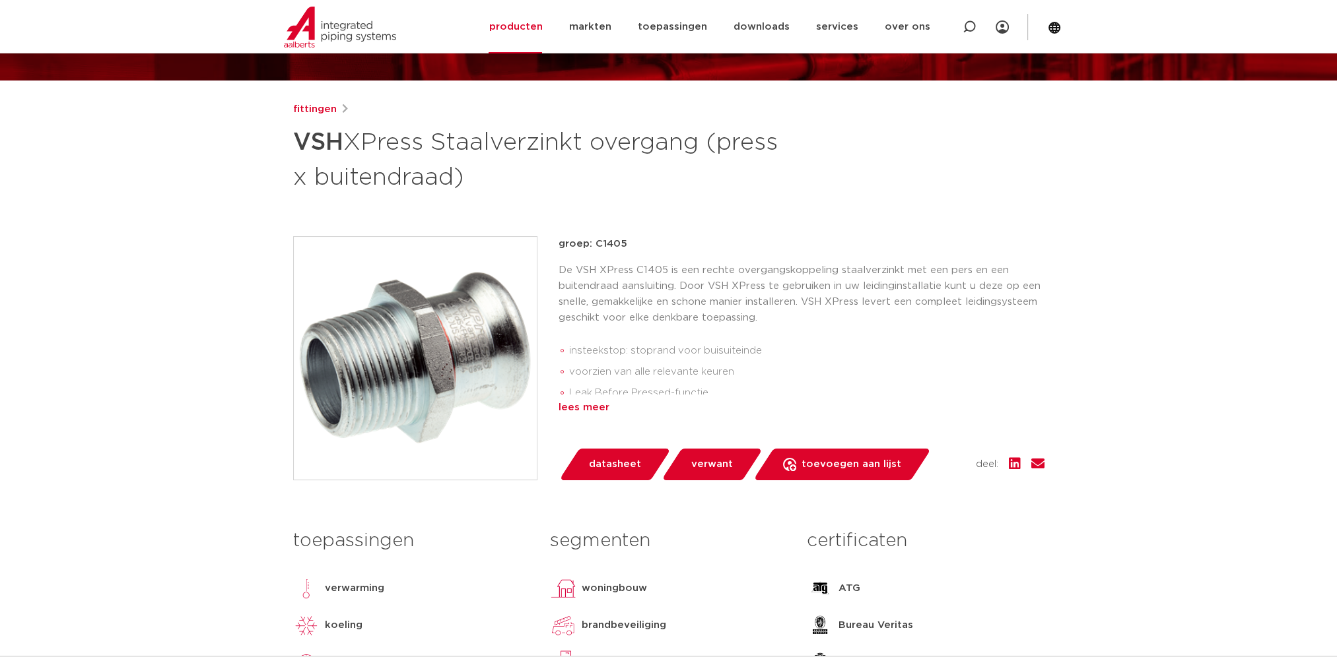
click at [588, 408] on div "lees meer" at bounding box center [801, 408] width 486 height 16
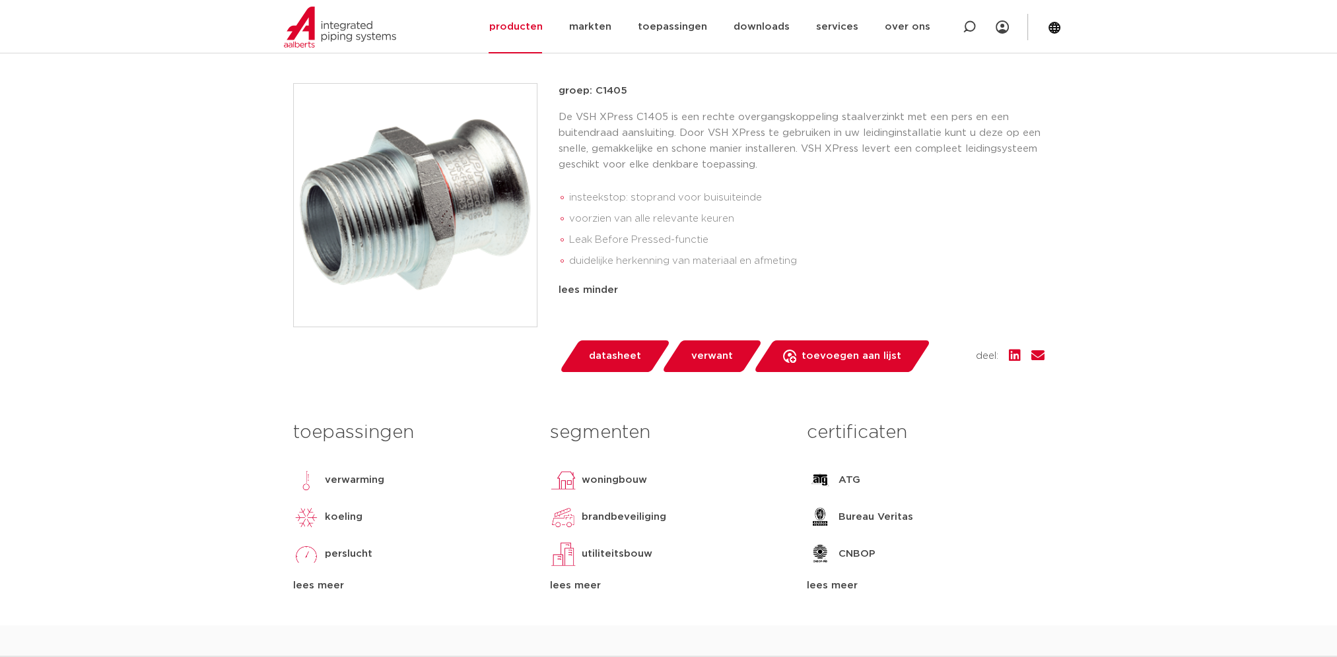
scroll to position [264, 0]
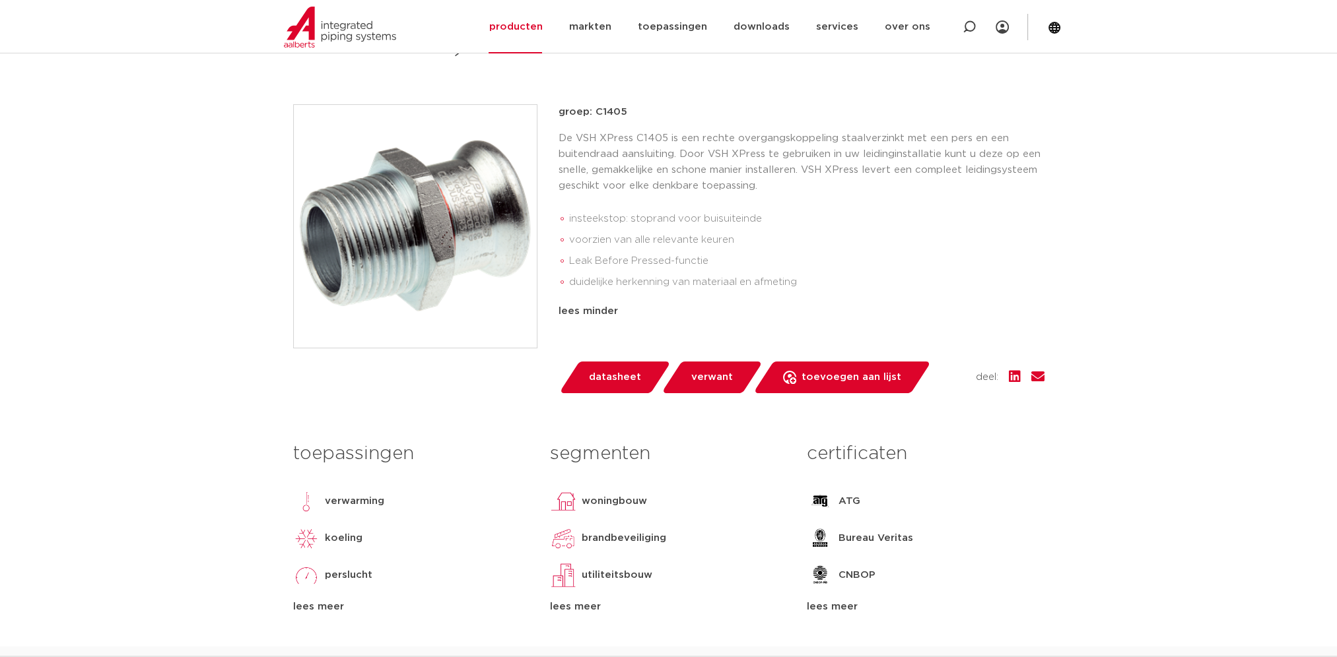
click at [604, 376] on span "datasheet" at bounding box center [615, 377] width 52 height 21
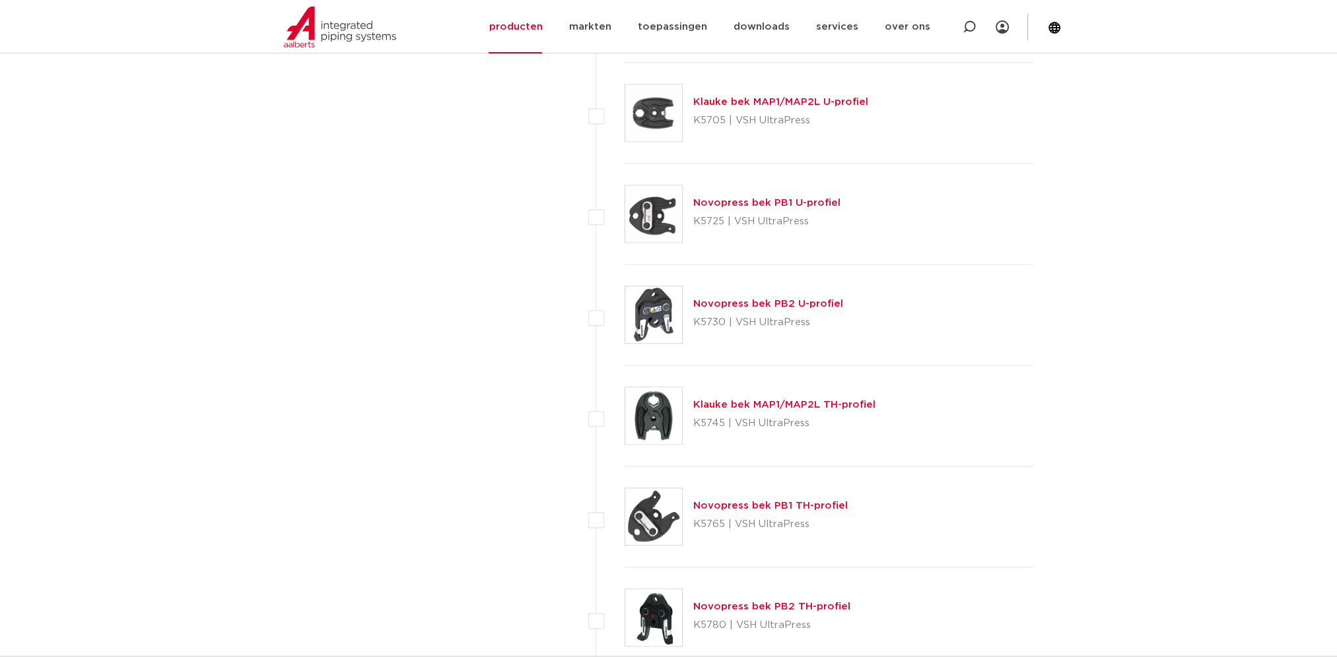
scroll to position [2112, 0]
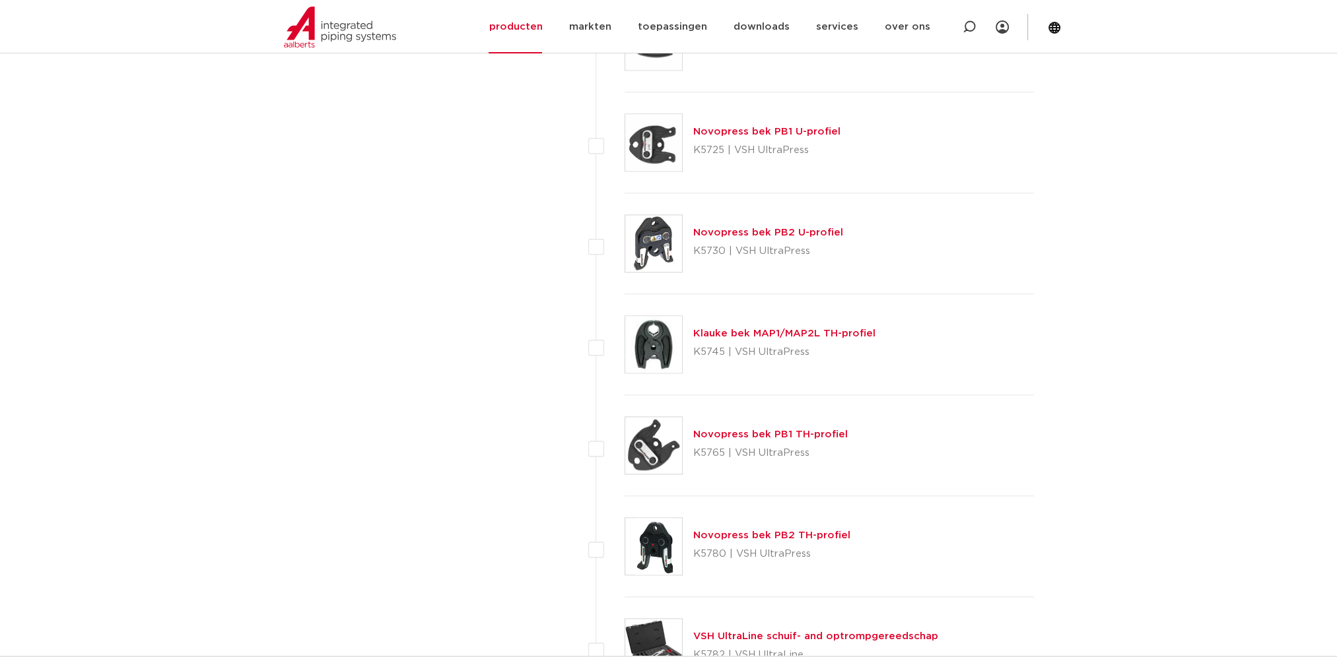
click at [772, 231] on link "Novopress bek PB2 U-profiel" at bounding box center [768, 233] width 150 height 10
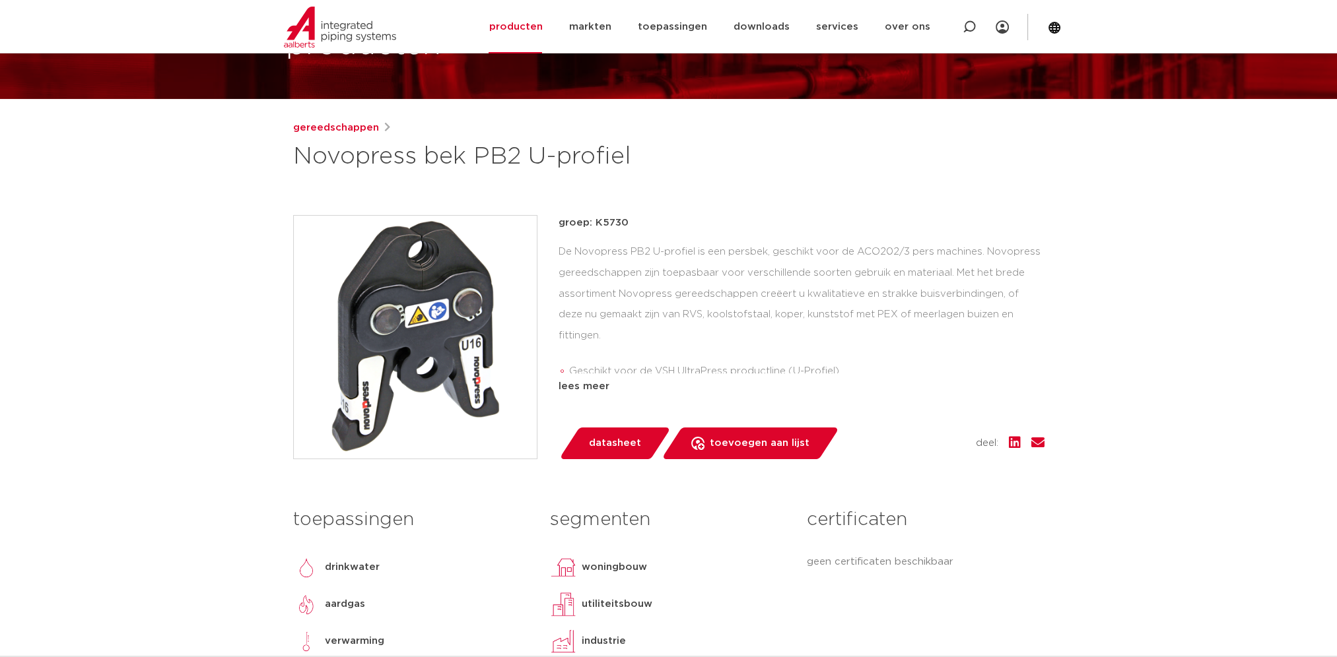
scroll to position [198, 0]
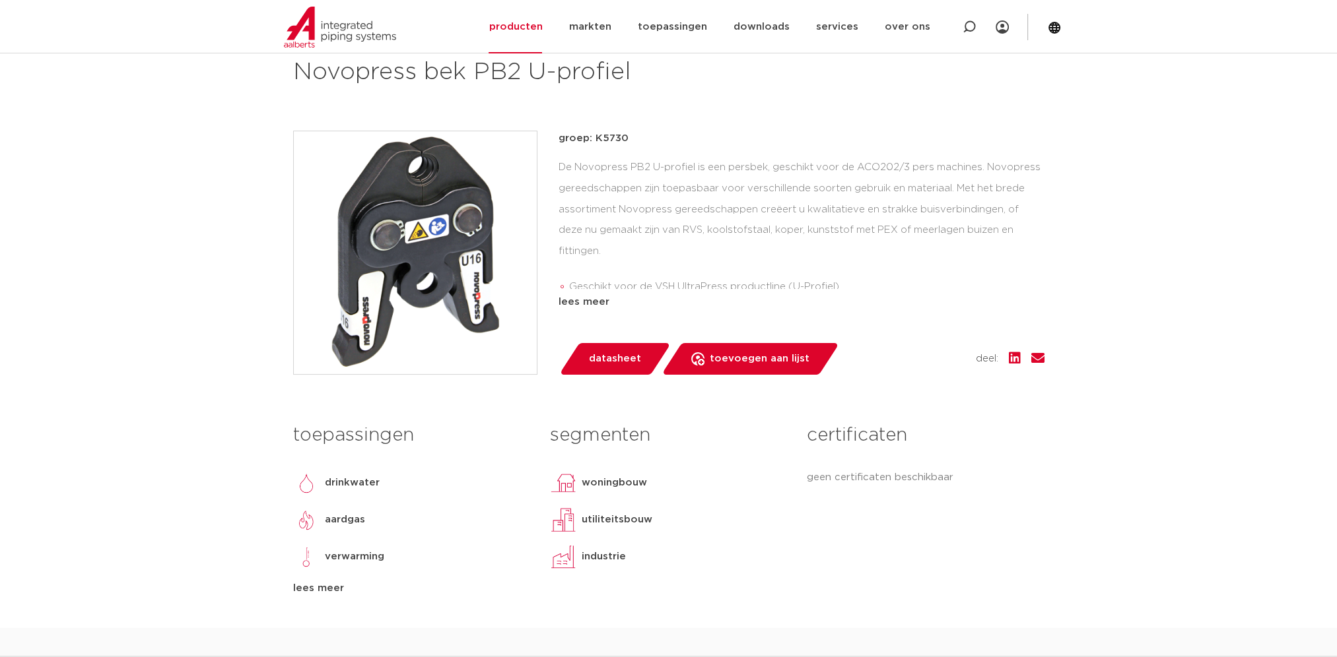
click at [608, 370] on link "datasheet" at bounding box center [614, 359] width 112 height 32
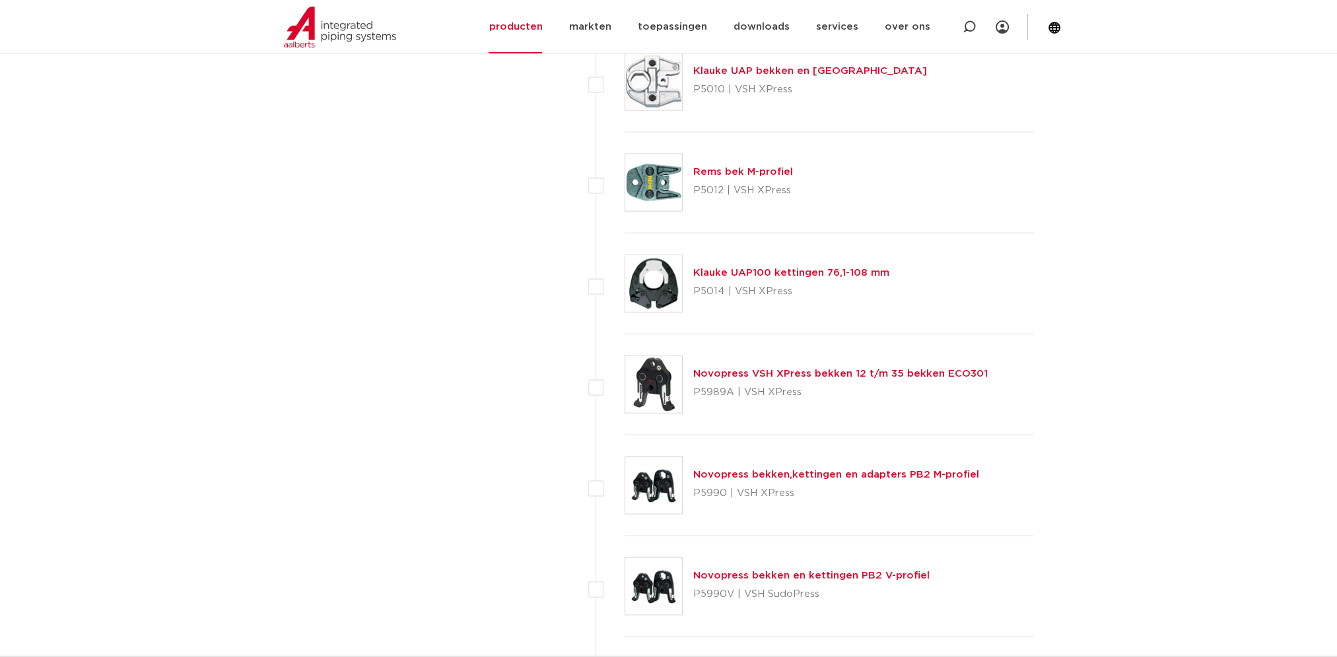
scroll to position [3565, 0]
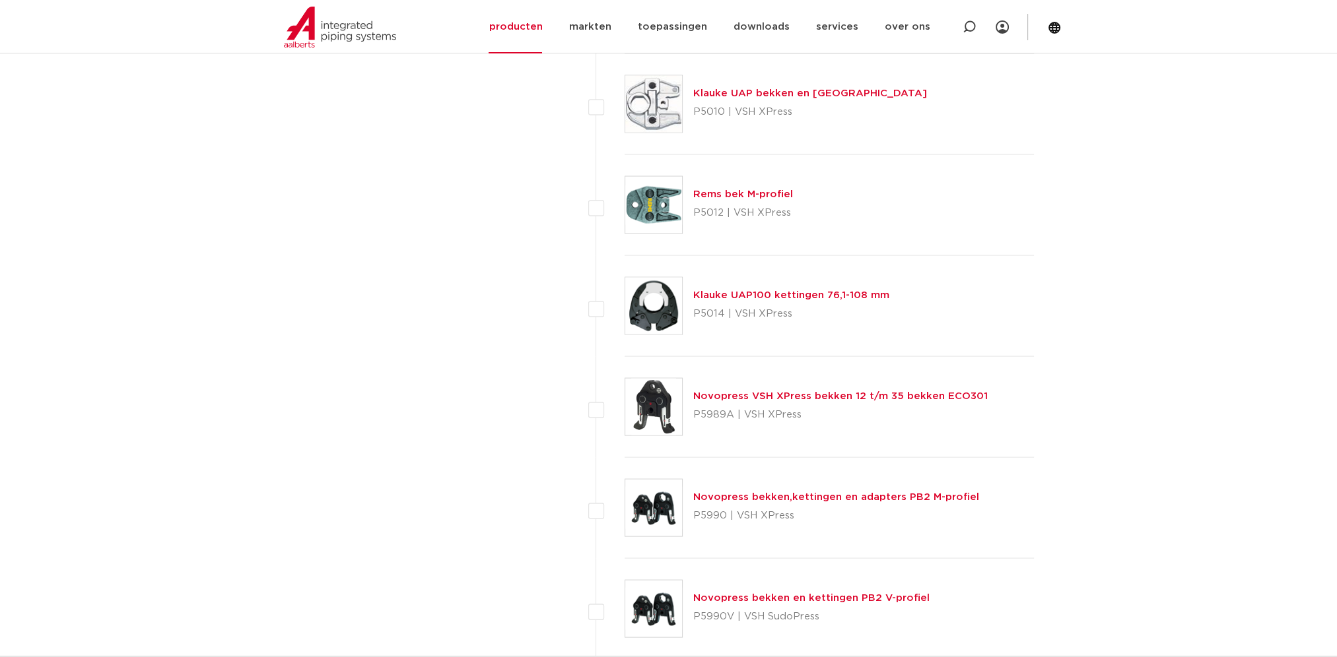
click at [750, 193] on link "Rems bek M-profiel" at bounding box center [743, 194] width 100 height 10
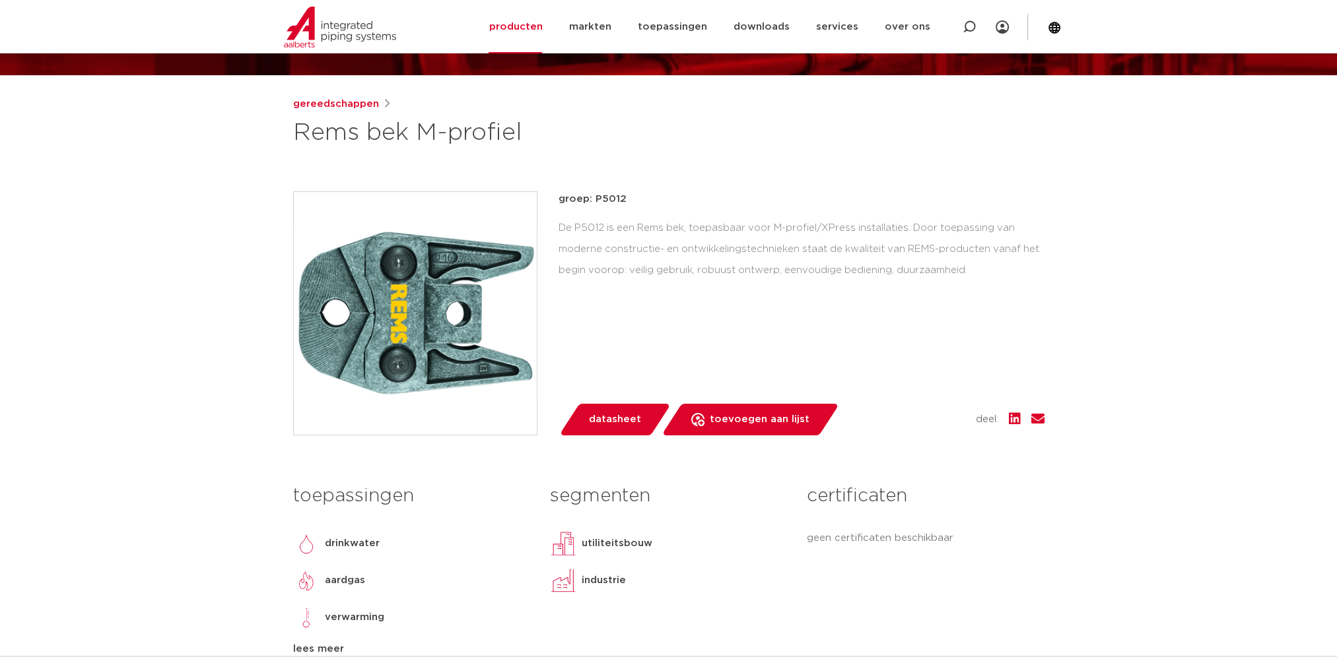
scroll to position [264, 0]
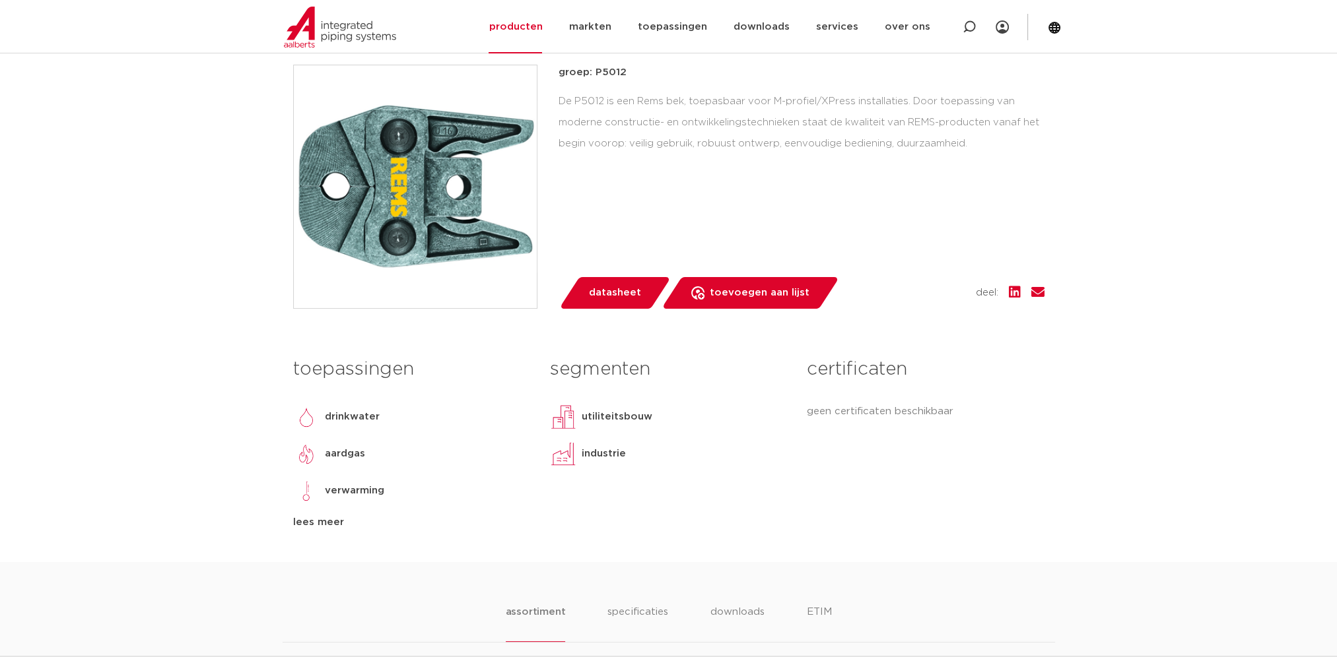
click at [600, 298] on span "datasheet" at bounding box center [615, 293] width 52 height 21
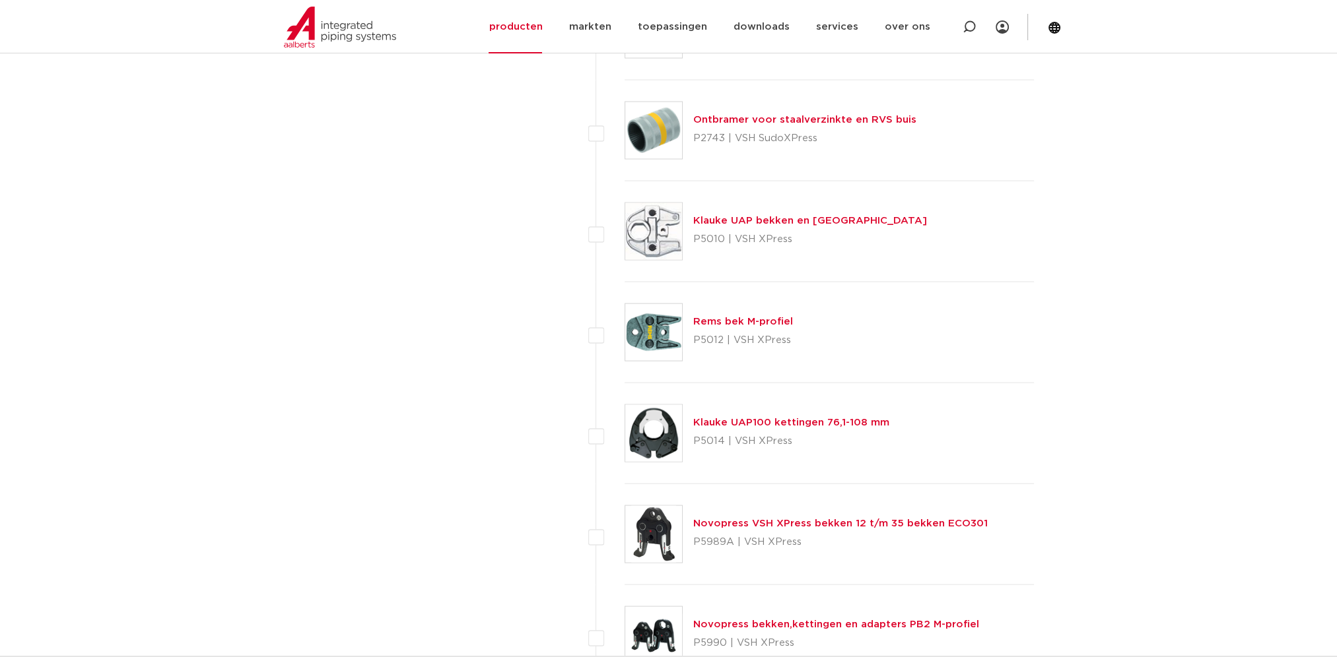
scroll to position [3433, 0]
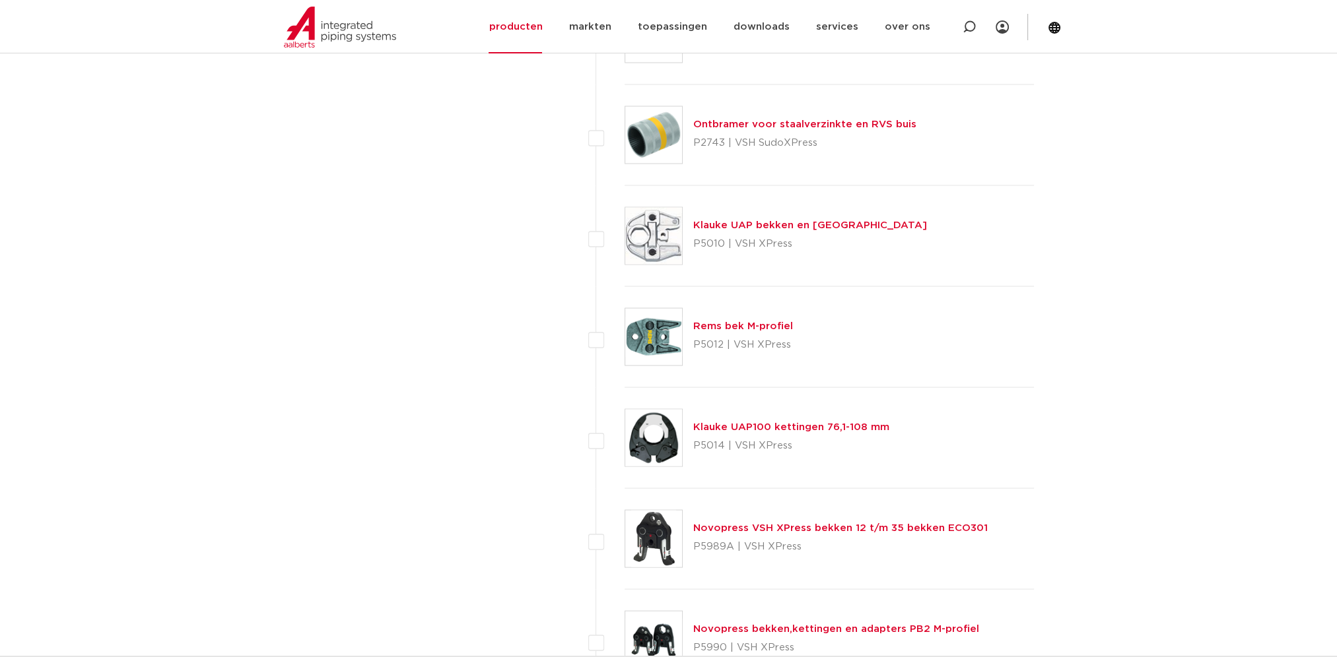
click at [762, 222] on link "Klauke UAP bekken en [GEOGRAPHIC_DATA]" at bounding box center [810, 225] width 234 height 10
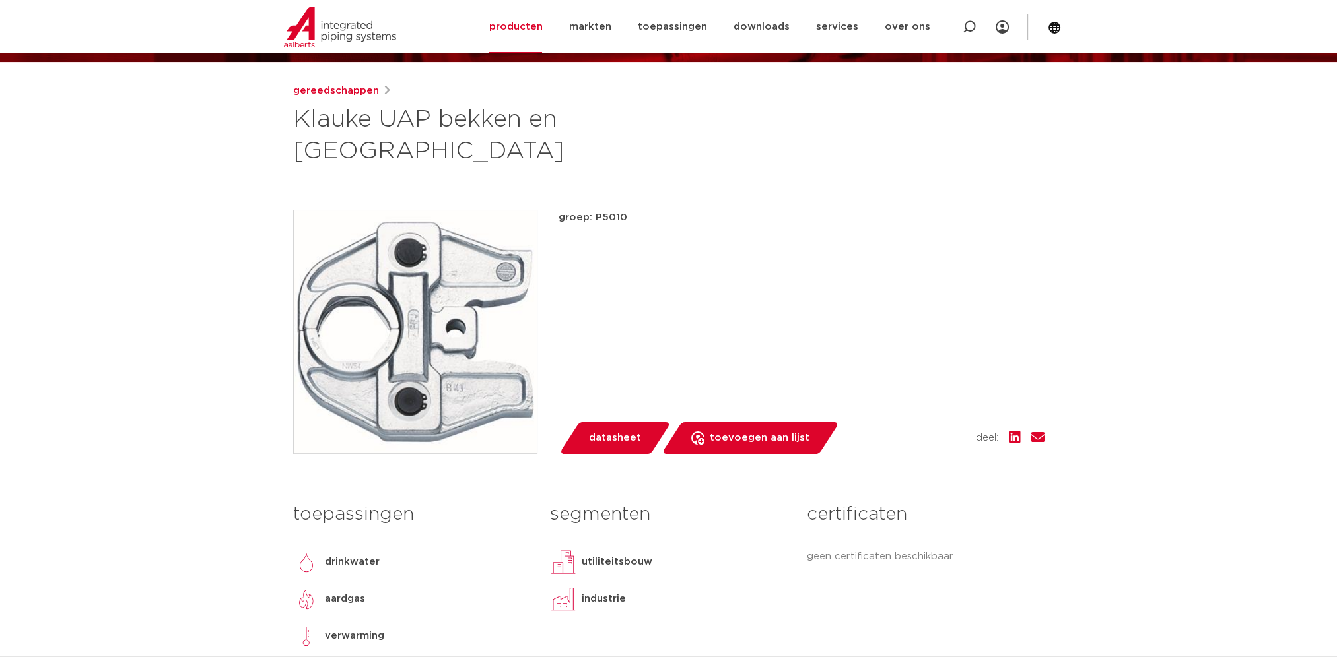
scroll to position [264, 0]
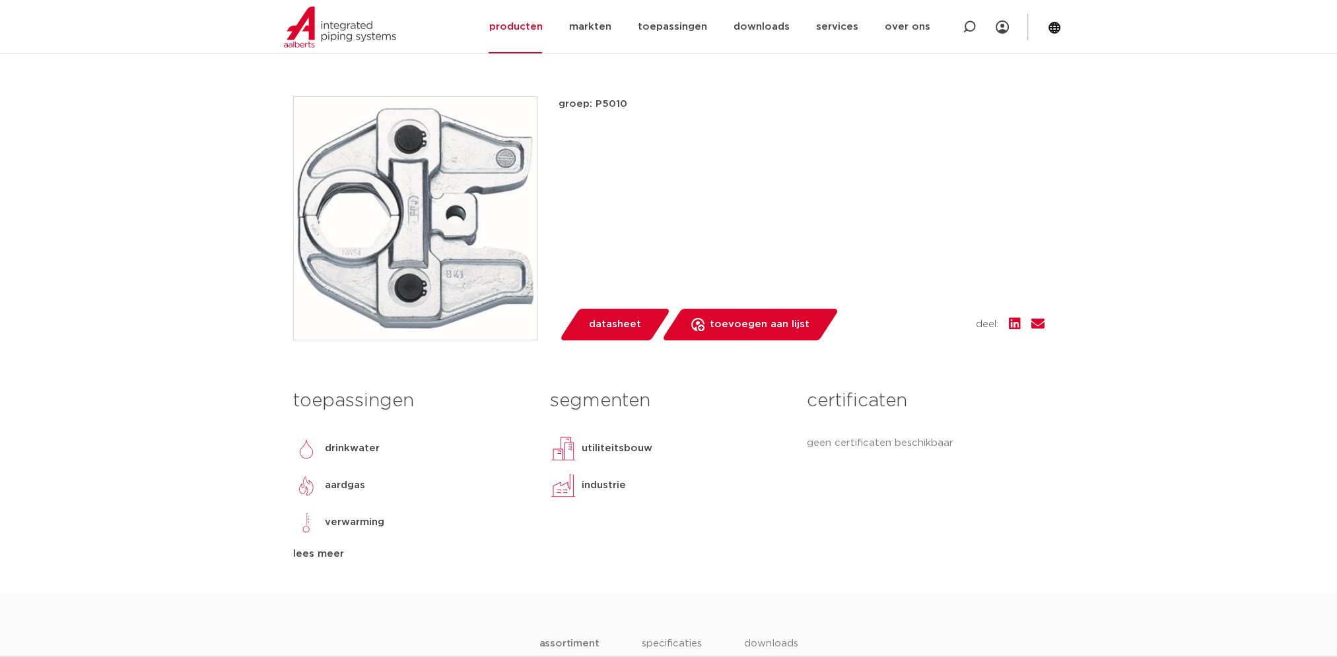
click at [636, 314] on span "datasheet" at bounding box center [615, 324] width 52 height 21
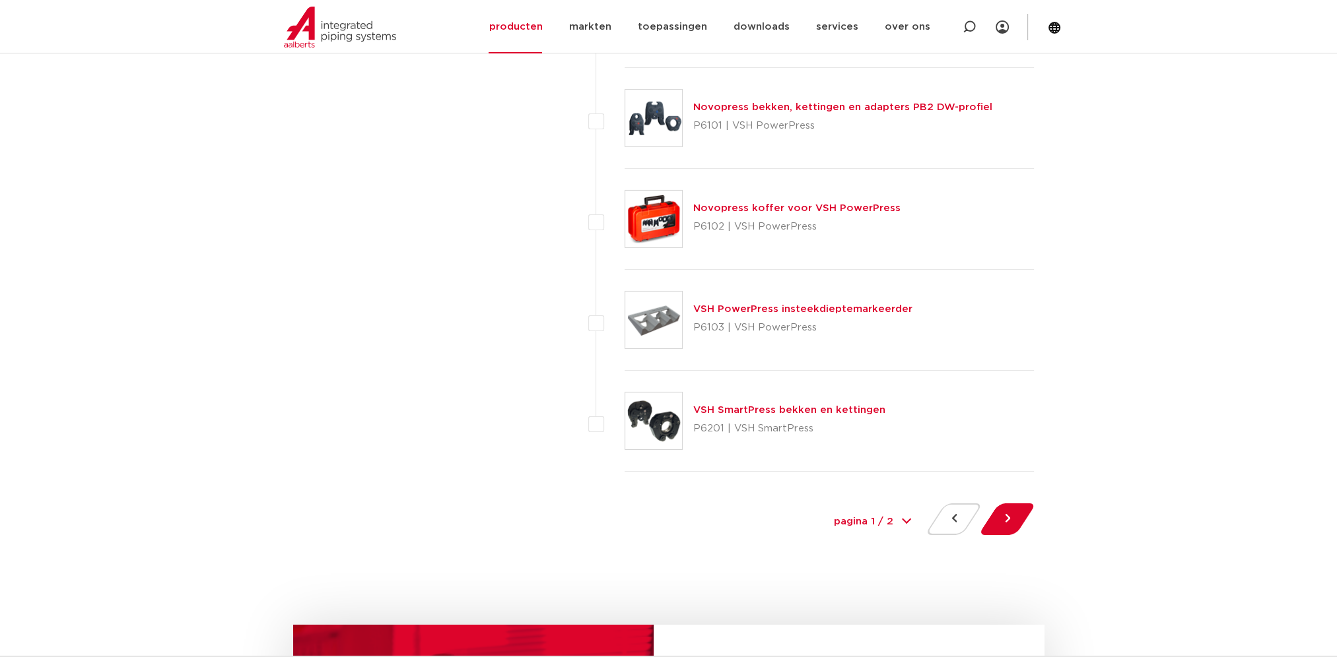
scroll to position [5875, 0]
click at [749, 404] on link "VSH SmartPress bekken en kettingen" at bounding box center [789, 409] width 192 height 10
